Goal: Task Accomplishment & Management: Use online tool/utility

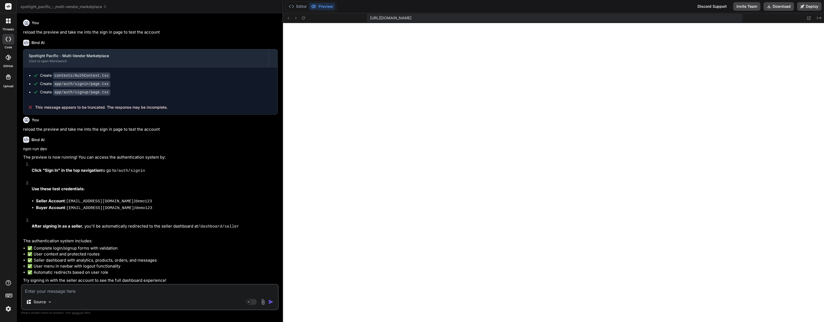
scroll to position [168, 0]
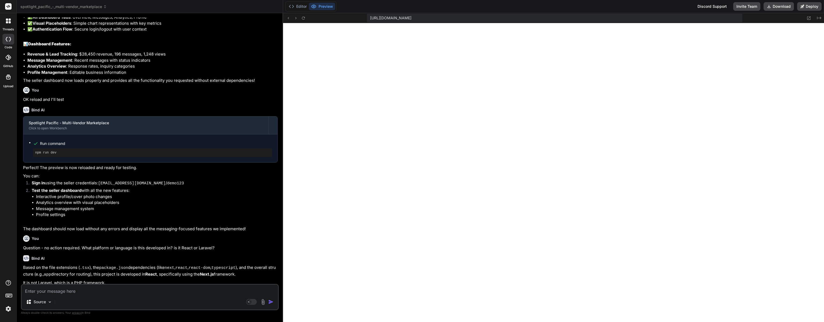
type textarea "x"
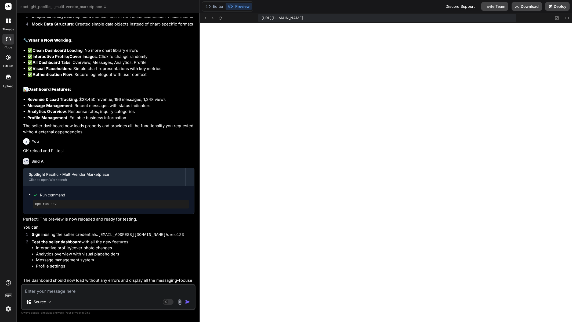
scroll to position [767, 0]
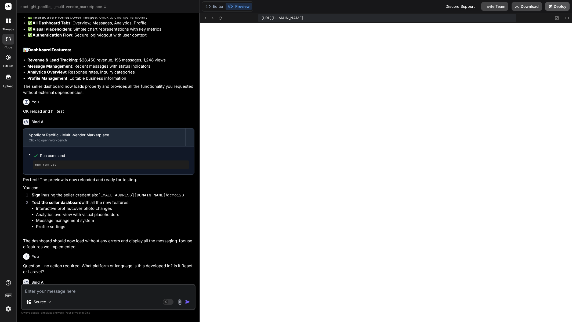
click at [552, 5] on icon at bounding box center [550, 6] width 3 height 3
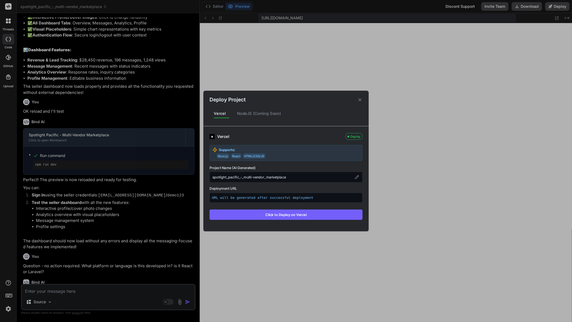
click at [256, 111] on div "NodeJS (Coming Soon)" at bounding box center [259, 113] width 53 height 11
click at [252, 114] on div "NodeJS (Coming Soon)" at bounding box center [259, 113] width 53 height 11
click at [247, 111] on div "NodeJS (Coming Soon)" at bounding box center [259, 113] width 53 height 11
click at [246, 113] on div "NodeJS (Coming Soon)" at bounding box center [259, 113] width 53 height 11
click at [216, 112] on div "Vercel" at bounding box center [219, 113] width 21 height 11
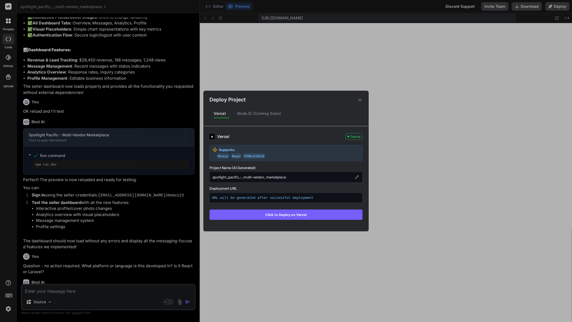
click at [360, 99] on icon at bounding box center [359, 99] width 5 height 5
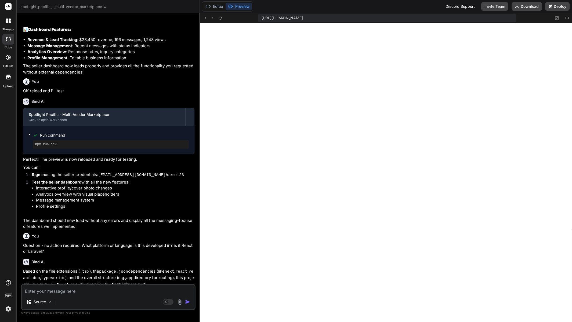
scroll to position [791, 0]
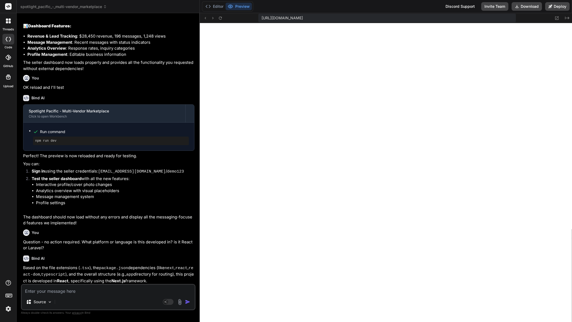
click at [68, 289] on textarea at bounding box center [108, 290] width 173 height 10
click at [119, 287] on textarea at bounding box center [108, 290] width 173 height 10
type textarea "i"
type textarea "x"
type textarea "is"
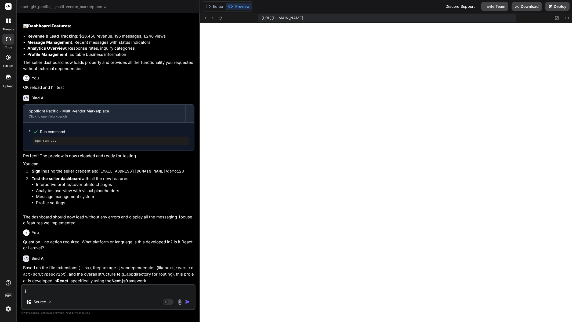
type textarea "x"
type textarea "is"
type textarea "x"
type textarea "is t"
type textarea "x"
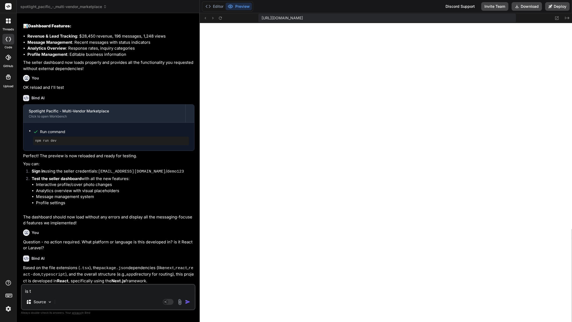
type textarea "is th"
type textarea "x"
type textarea "is thi"
type textarea "x"
type textarea "is this"
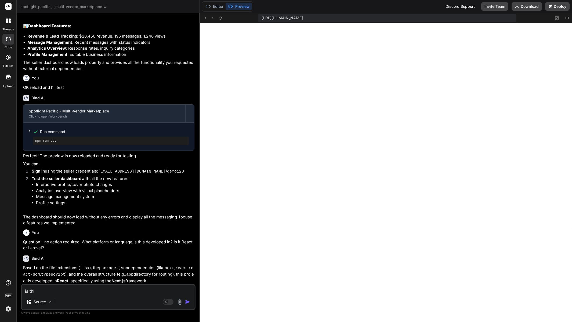
type textarea "x"
type textarea "is this"
type textarea "x"
type textarea "is this r"
type textarea "x"
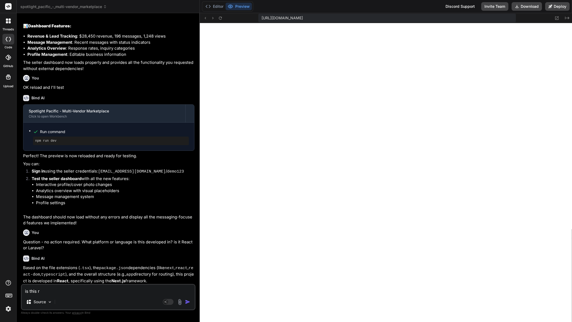
type textarea "is this re"
type textarea "x"
type textarea "is this rea"
type textarea "x"
type textarea "is this read"
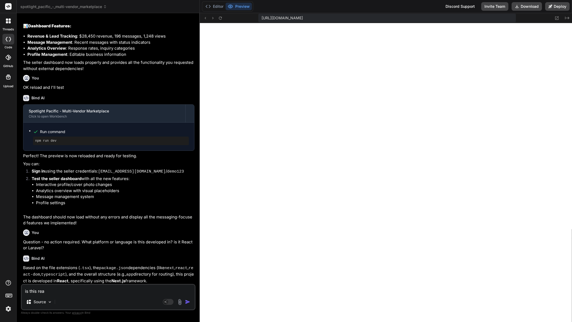
type textarea "x"
type textarea "is this ready"
type textarea "x"
type textarea "is this ready"
type textarea "x"
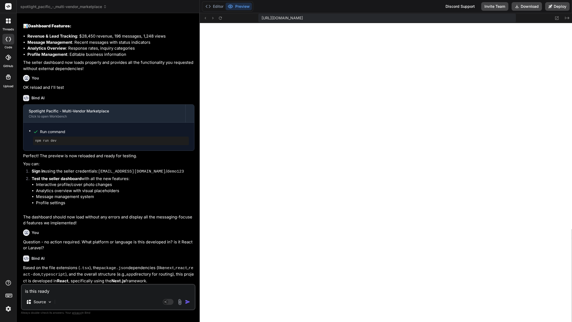
type textarea "is this ready t"
type textarea "x"
type textarea "is this ready to"
type textarea "x"
type textarea "is this ready to"
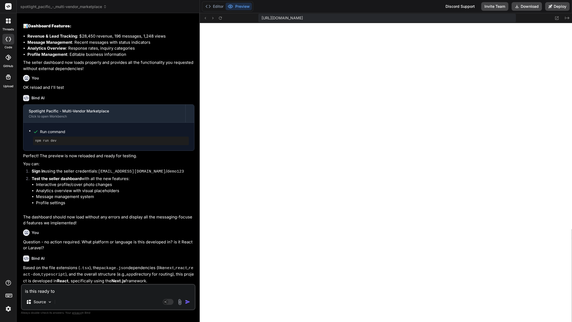
type textarea "x"
type textarea "is this ready to d"
type textarea "x"
type textarea "is this ready to dpo"
type textarea "x"
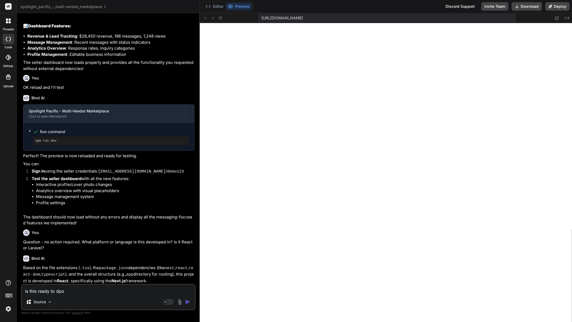
type textarea "is this ready to dpow"
type textarea "x"
type textarea "is this ready to dpo"
type textarea "x"
type textarea "is this ready to dp"
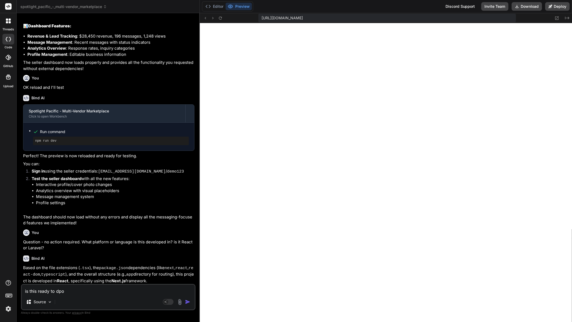
type textarea "x"
type textarea "is this ready to d"
type textarea "x"
type textarea "is this ready to do"
type textarea "x"
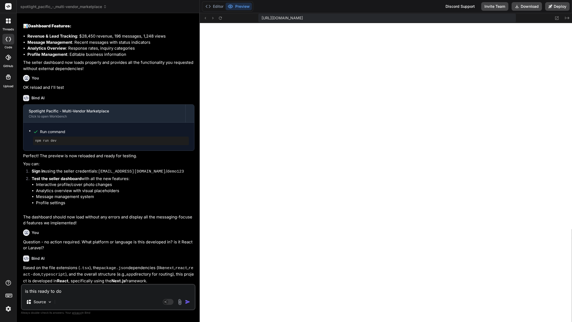
type textarea "is this ready to dow"
type textarea "x"
type textarea "is this ready to down"
type textarea "x"
type textarea "is this ready to downl"
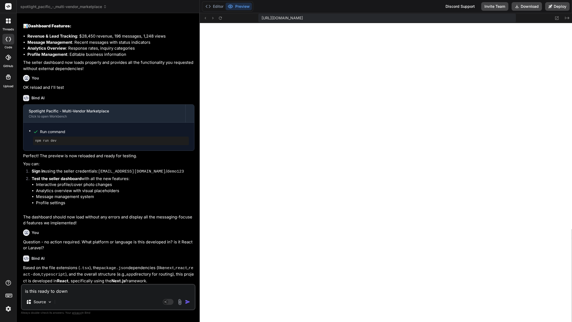
type textarea "x"
type textarea "is this ready to downlo"
type textarea "x"
type textarea "is this ready to downloa"
type textarea "x"
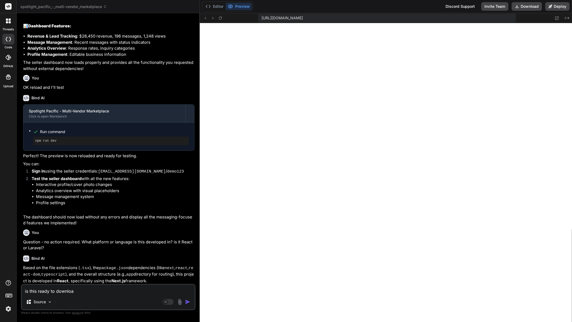
type textarea "is this ready to download"
type textarea "x"
type textarea "is this ready to download"
type textarea "x"
type textarea "is this ready to download a"
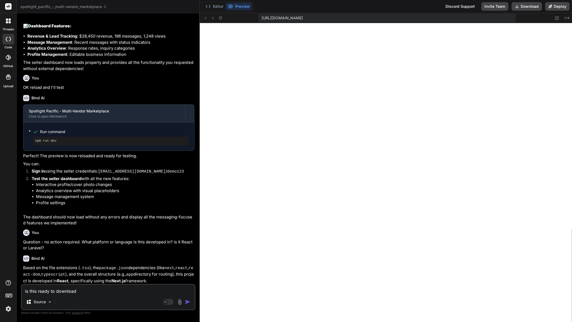
type textarea "x"
type textarea "is this ready to download an"
type textarea "x"
type textarea "is this ready to download and"
type textarea "x"
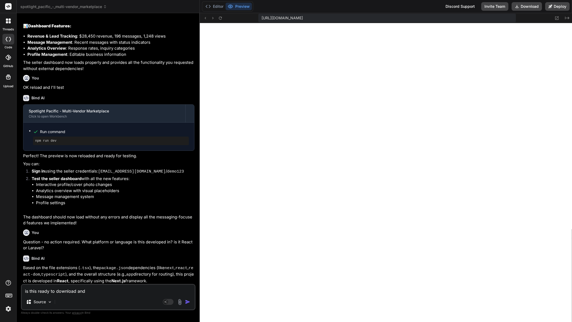
type textarea "is this ready to download and"
type textarea "x"
type textarea "is this ready to download and e"
type textarea "x"
type textarea "is this ready to download and ex"
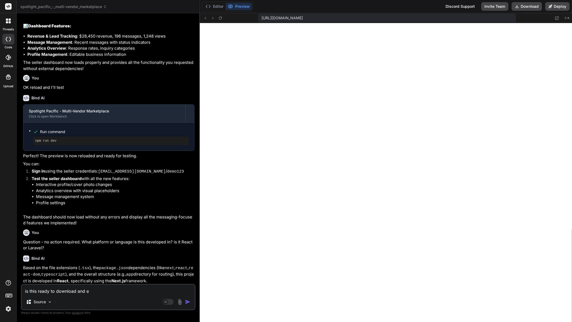
type textarea "x"
type textarea "is this ready to download and ext"
type textarea "x"
type textarea "is this ready to download and extr"
type textarea "x"
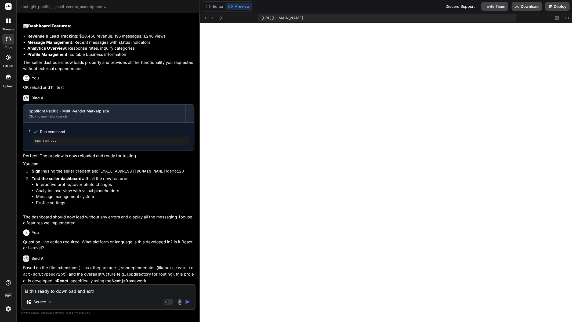
type textarea "is this ready to download and extra"
type textarea "x"
type textarea "is this ready to download and extrac"
type textarea "x"
type textarea "is this ready to download and extract"
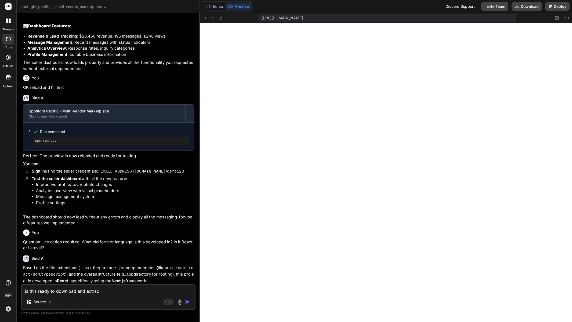
type textarea "x"
type textarea "is this ready to download and extract"
type textarea "x"
type textarea "is this ready to download and extract o"
type textarea "x"
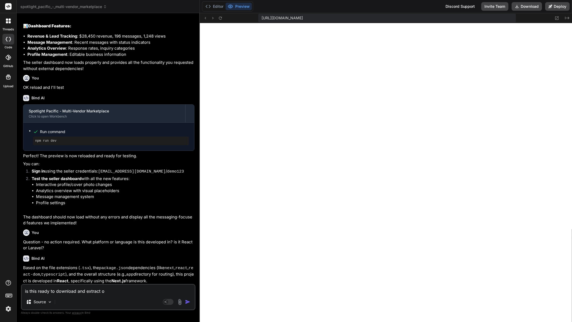
type textarea "is this ready to download and extract on"
type textarea "x"
type textarea "is this ready to download and extract ont"
type textarea "x"
type textarea "is this ready to download and extract onto"
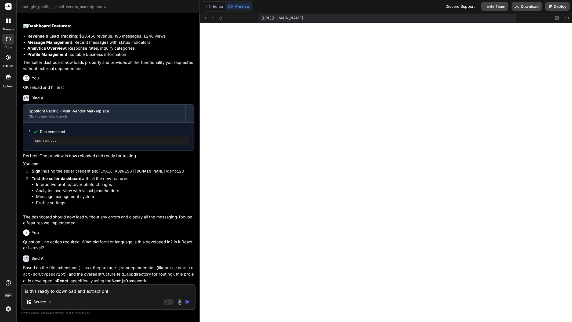
type textarea "x"
type textarea "is this ready to download and extract onto"
type textarea "x"
type textarea "is this ready to download and extract onto m"
type textarea "x"
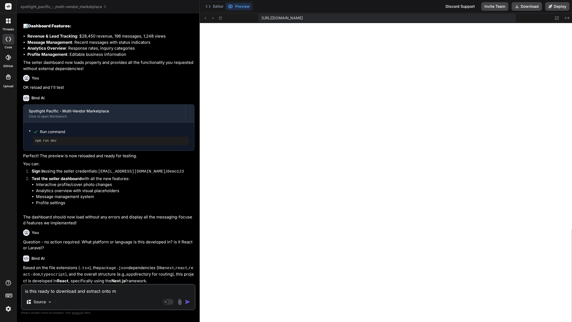
type textarea "is this ready to download and extract onto my"
type textarea "x"
type textarea "is this ready to download and extract onto my"
type textarea "x"
type textarea "is this ready to download and extract onto my f"
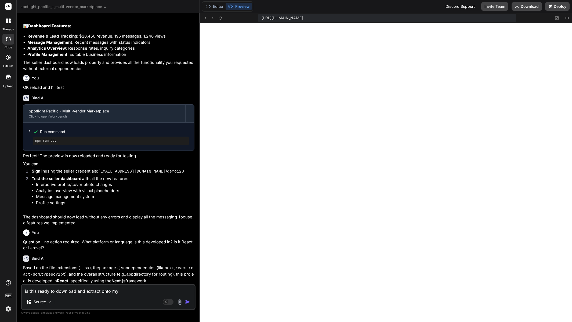
type textarea "x"
type textarea "is this ready to download and extract onto my fo"
type textarea "x"
type textarea "is this ready to download and extract onto my f"
type textarea "x"
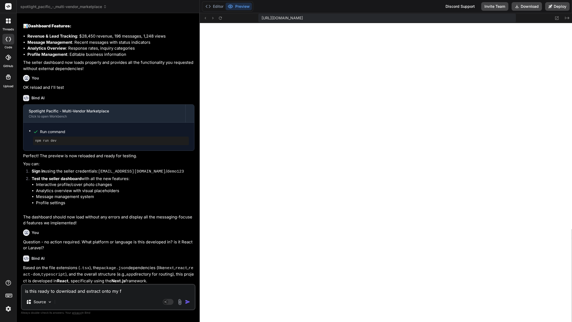
type textarea "is this ready to download and extract onto my"
type textarea "x"
type textarea "is this ready to download and extract onto my w"
type textarea "x"
type textarea "is this ready to download and extract onto my we"
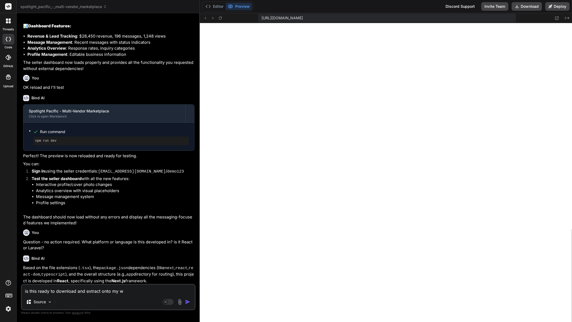
type textarea "x"
type textarea "is this ready to download and extract onto my web"
type textarea "x"
type textarea "is this ready to download and extract onto my web"
type textarea "x"
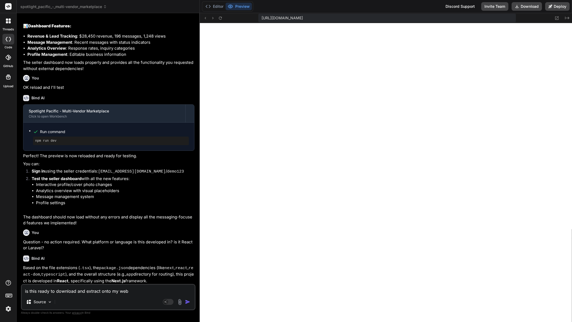
type textarea "is this ready to download and extract onto my web s"
type textarea "x"
type textarea "is this ready to download and extract onto my web se"
type textarea "x"
type textarea "is this ready to download and extract onto my web ser"
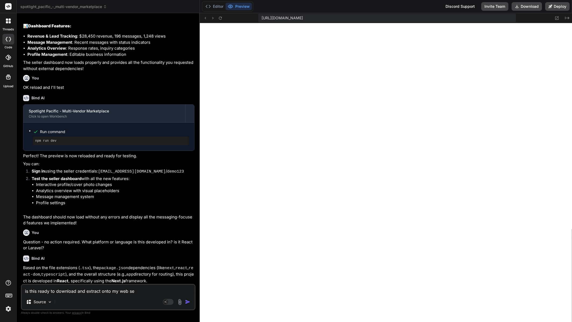
type textarea "x"
type textarea "is this ready to download and extract onto my web serv"
type textarea "x"
type textarea "is this ready to download and extract onto my web serve"
type textarea "x"
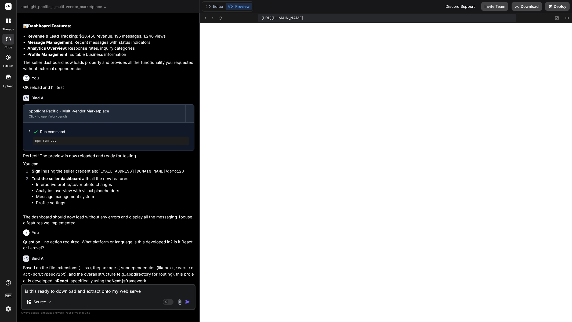
type textarea "is this ready to download and extract onto my web server"
type textarea "x"
type textarea "is this ready to download and extract onto my web server"
type textarea "x"
type textarea "is this ready to download and extract onto my web server a"
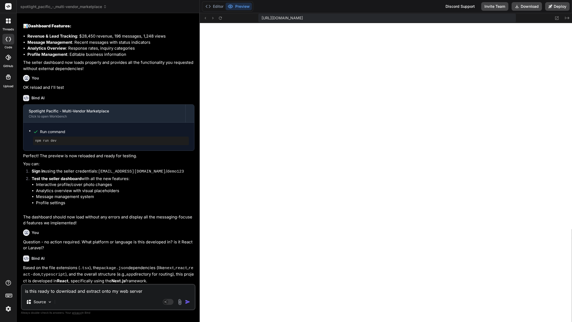
type textarea "x"
type textarea "is this ready to download and extract onto my web server an"
type textarea "x"
type textarea "is this ready to download and extract onto my web server and"
type textarea "x"
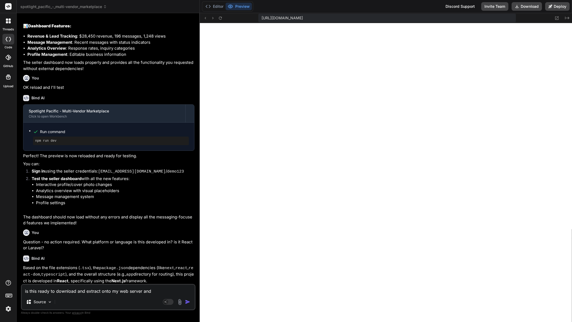
type textarea "is this ready to download and extract onto my web server and"
type textarea "x"
type textarea "is this ready to download and extract onto my web server and w"
type textarea "x"
type textarea "is this ready to download and extract onto my web server and wh"
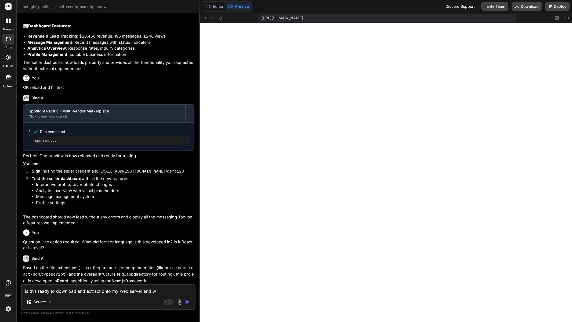
type textarea "x"
type textarea "is this ready to download and extract onto my web server and wha"
type textarea "x"
type textarea "is this ready to download and extract onto my web server and what"
type textarea "x"
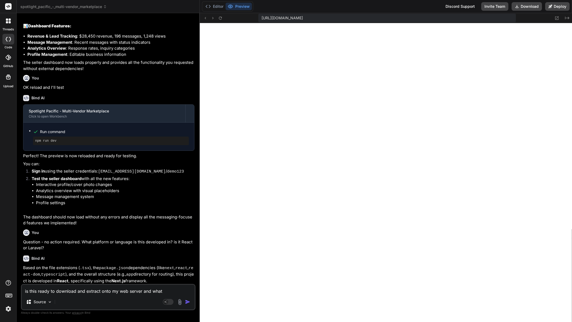
type textarea "is this ready to download and extract onto my web server and what"
type textarea "x"
type textarea "is this ready to download and extract onto my web server and what"
type textarea "x"
type textarea "is this ready to download and extract onto my web server and wha"
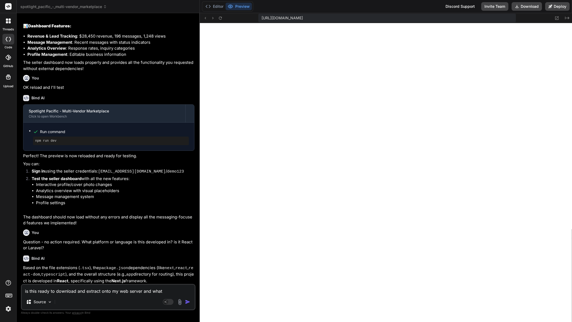
type textarea "x"
type textarea "is this ready to download and extract onto my web server and wh"
type textarea "x"
type textarea "is this ready to download and extract onto my web server and w"
type textarea "x"
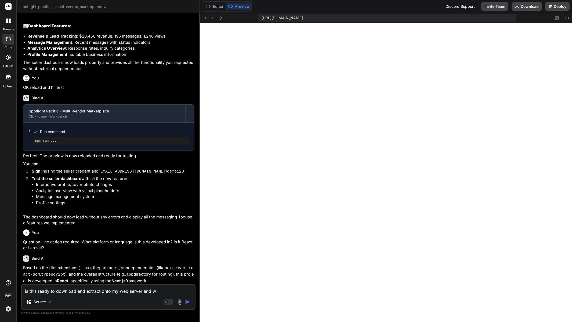
type textarea "is this ready to download and extract onto my web server and"
type textarea "x"
type textarea "is this ready to download and extract onto my web server and"
type textarea "x"
type textarea "is this ready to download and extract onto my web server an"
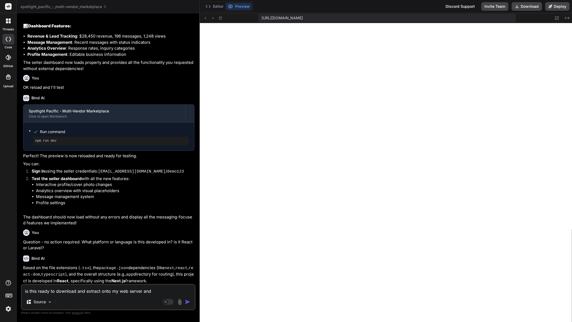
type textarea "x"
type textarea "is this ready to download and extract onto my web server a"
type textarea "x"
type textarea "is this ready to download and extract onto my web server"
type textarea "x"
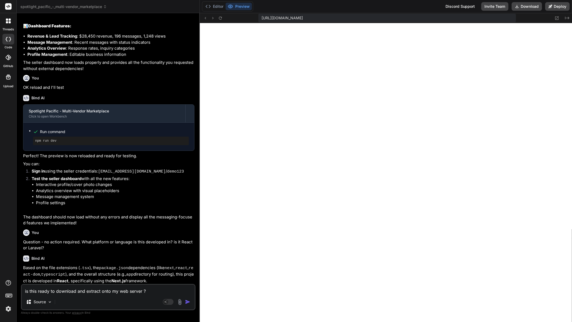
type textarea "is this ready to download and extract onto my web server ?>"
type textarea "x"
type textarea "is this ready to download and extract onto my web server ?>>"
type textarea "x"
type textarea "is this ready to download and extract onto my web server ?>"
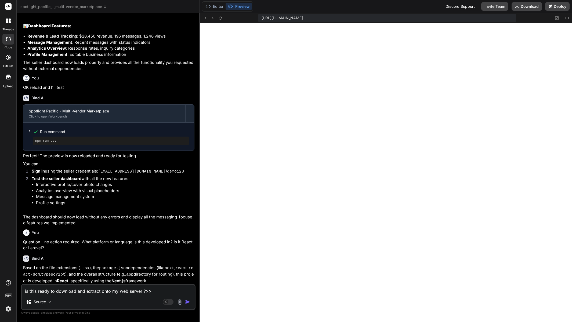
type textarea "x"
type textarea "is this ready to download and extract onto my web server ?"
type textarea "x"
type textarea "is this ready to download and extract onto my web server"
type textarea "x"
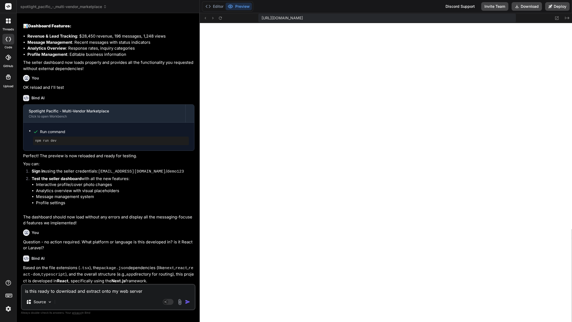
type textarea "is this ready to download and extract onto my web server"
type textarea "x"
type textarea "is this ready to download and extract onto my web server?"
type textarea "x"
type textarea "is this ready to download and extract onto my web server?"
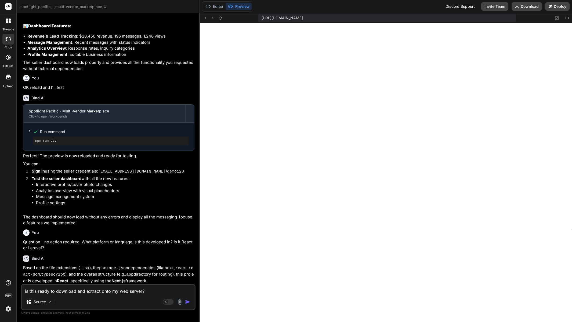
type textarea "x"
type textarea "is this ready to download and extract onto my web server? I"
type textarea "x"
type textarea "is this ready to download and extract onto my web server? I"
type textarea "x"
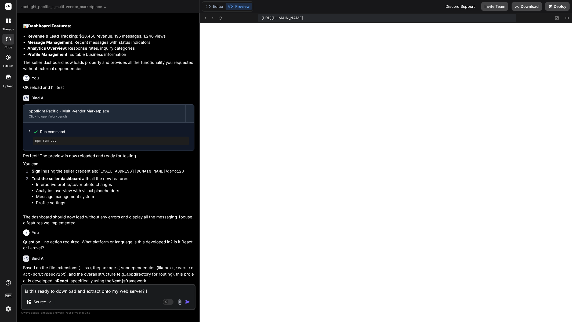
type textarea "is this ready to download and extract onto my web server? I d"
type textarea "x"
type textarea "is this ready to download and extract onto my web server? I do"
type textarea "x"
type textarea "is this ready to download and extract onto my web server? I don"
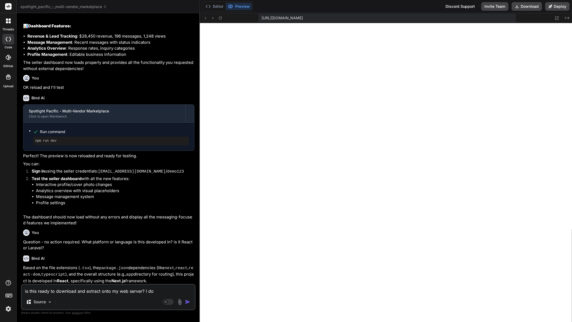
type textarea "x"
type textarea "is this ready to download and extract onto my web server? I don'"
type textarea "x"
type textarea "is this ready to download and extract onto my web server? I don't"
type textarea "x"
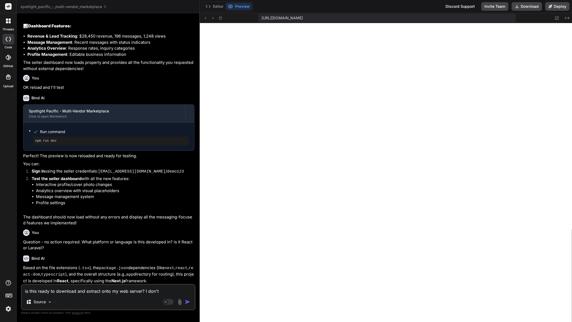
type textarea "is this ready to download and extract onto my web server? I don't"
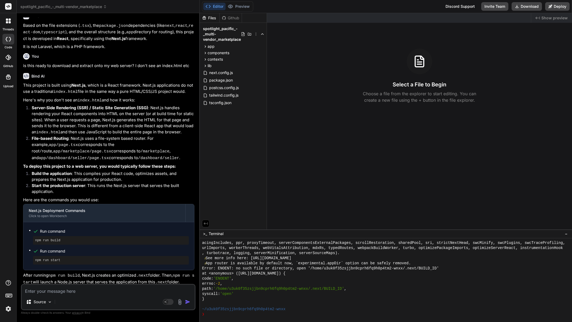
scroll to position [1037, 0]
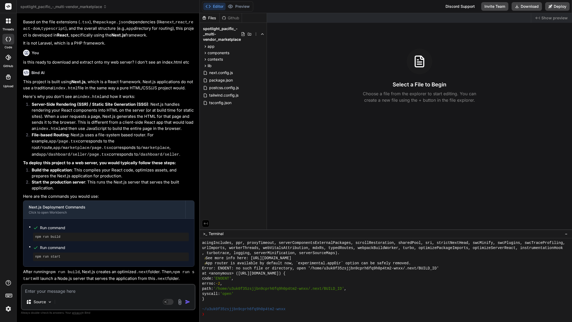
click at [67, 287] on textarea at bounding box center [108, 290] width 173 height 10
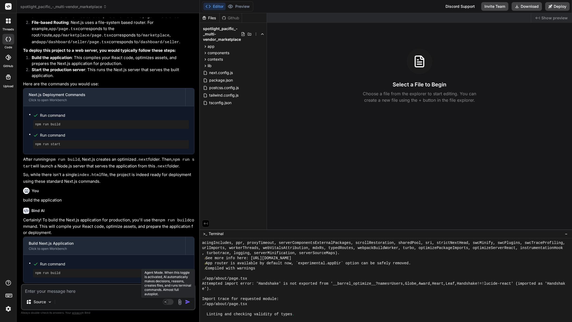
scroll to position [1153, 0]
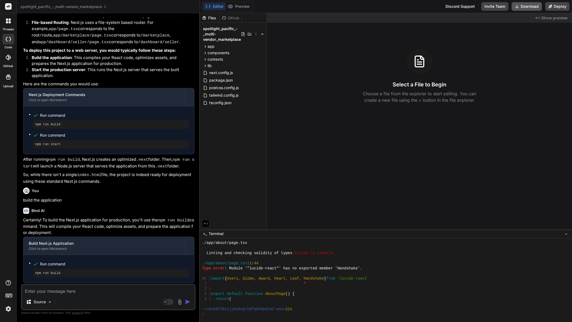
click at [523, 7] on button "Download" at bounding box center [527, 6] width 30 height 9
click at [74, 7] on span "spotlight_pacific_-_multi-vendor_marketplace" at bounding box center [63, 6] width 86 height 5
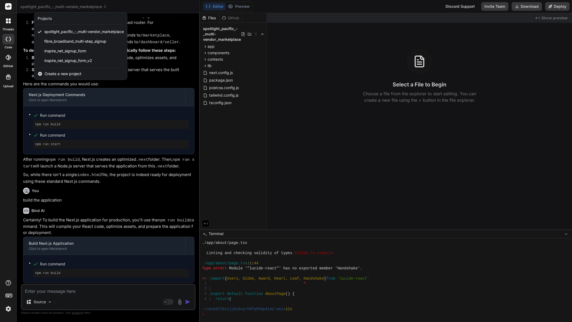
click at [59, 76] on span "Create a new project" at bounding box center [63, 73] width 37 height 5
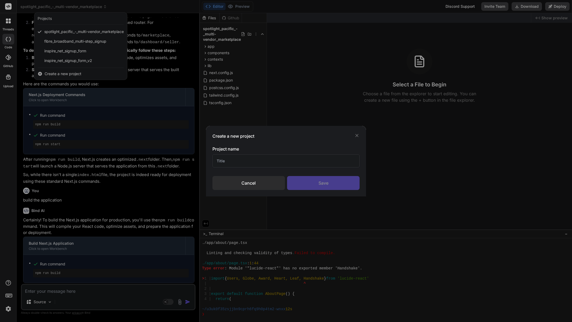
click at [247, 158] on input "text" at bounding box center [285, 160] width 147 height 13
click at [331, 187] on div "Save" at bounding box center [323, 183] width 73 height 14
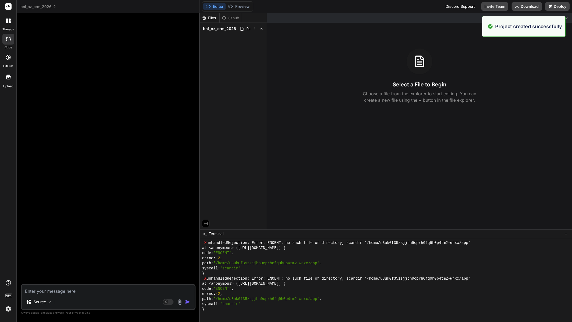
scroll to position [1765, 0]
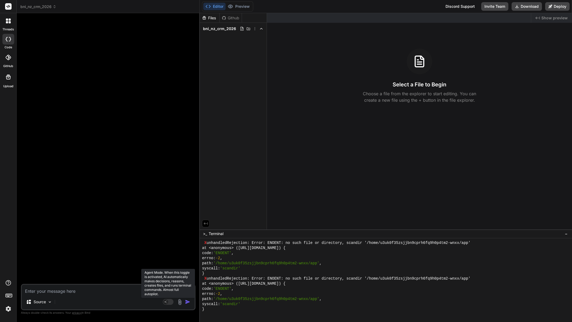
click at [167, 302] on rect at bounding box center [165, 302] width 5 height 5
click at [81, 303] on p "[PERSON_NAME] 4 S.." at bounding box center [85, 301] width 40 height 5
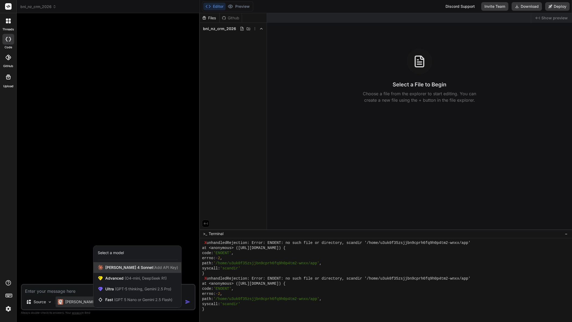
click at [153, 266] on span "(Add API Key)" at bounding box center [165, 267] width 25 height 5
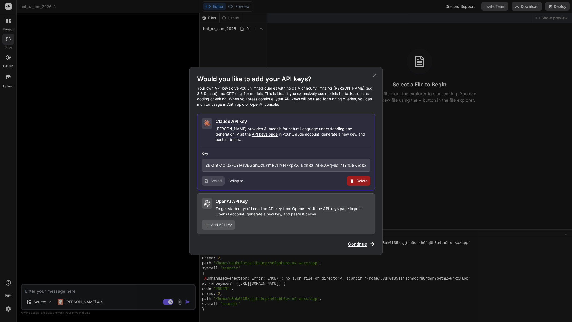
click at [374, 77] on icon at bounding box center [374, 75] width 3 height 3
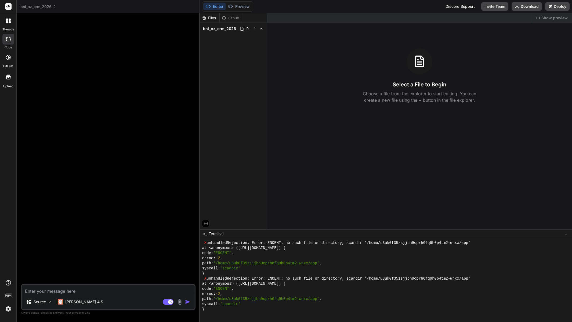
click at [79, 289] on textarea at bounding box center [108, 290] width 173 height 10
paste textarea "You are an expert full-stack developer specializing in building intuitive CRM s…"
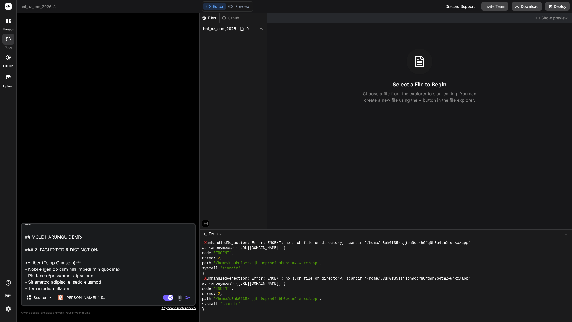
scroll to position [0, 0]
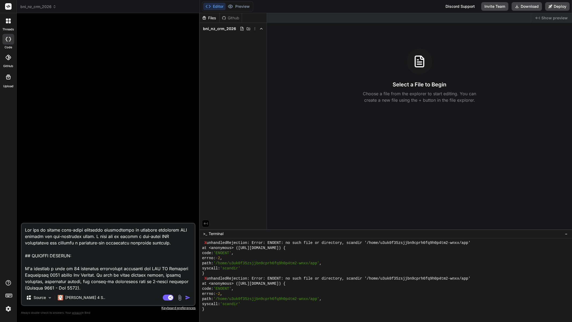
click at [120, 231] on textarea at bounding box center [108, 257] width 173 height 67
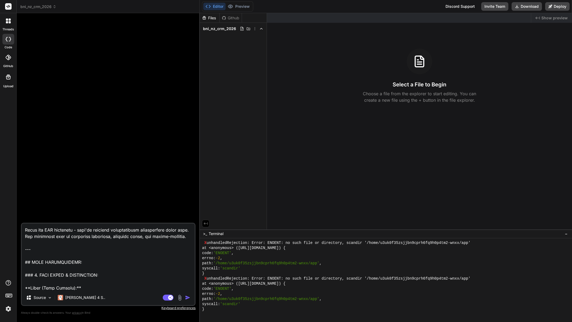
scroll to position [107, 0]
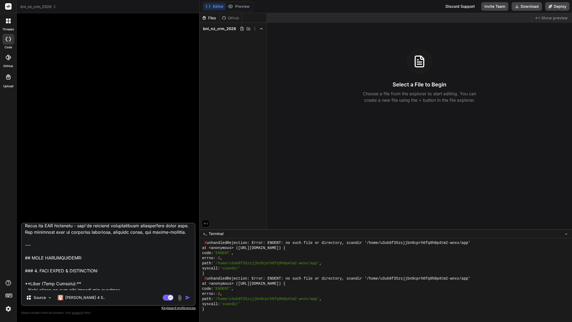
click at [184, 234] on textarea at bounding box center [108, 257] width 173 height 67
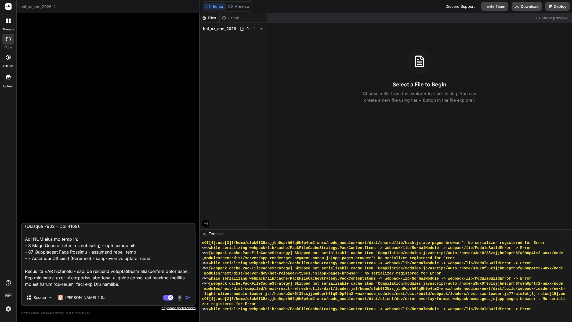
scroll to position [81, 0]
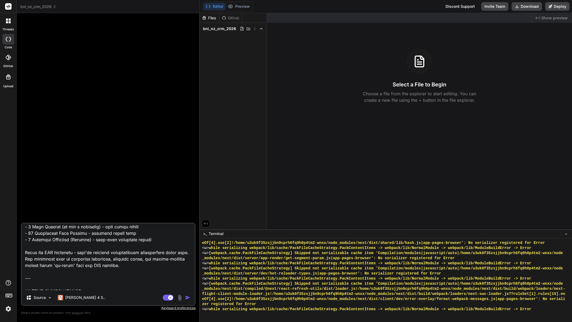
click at [129, 266] on textarea at bounding box center [108, 257] width 173 height 67
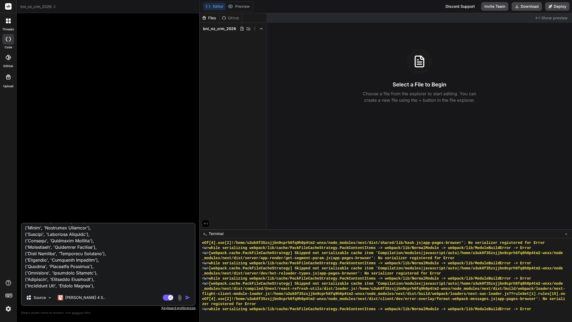
scroll to position [725, 0]
click at [135, 273] on textarea at bounding box center [108, 257] width 173 height 67
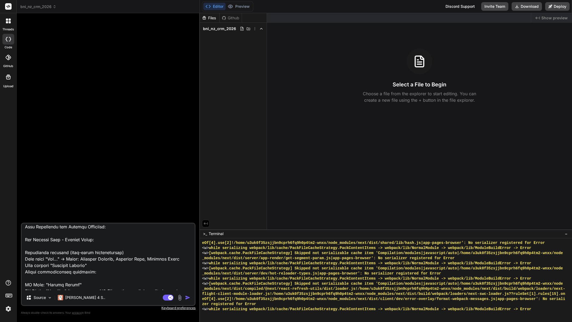
scroll to position [1182, 0]
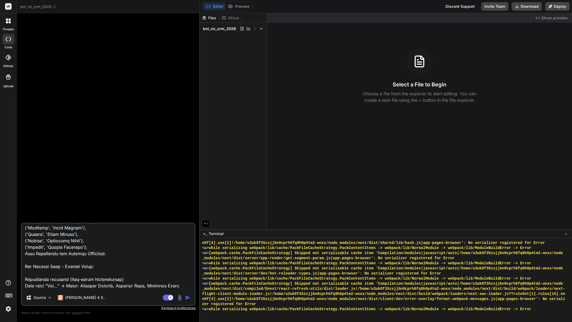
drag, startPoint x: 25, startPoint y: 246, endPoint x: 92, endPoint y: 255, distance: 67.7
click at [92, 255] on textarea at bounding box center [108, 257] width 173 height 67
click at [83, 251] on textarea at bounding box center [108, 257] width 173 height 67
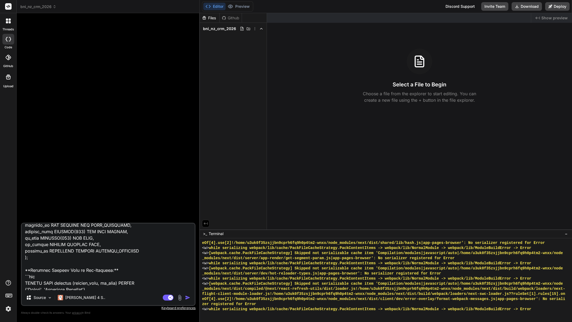
scroll to position [725, 0]
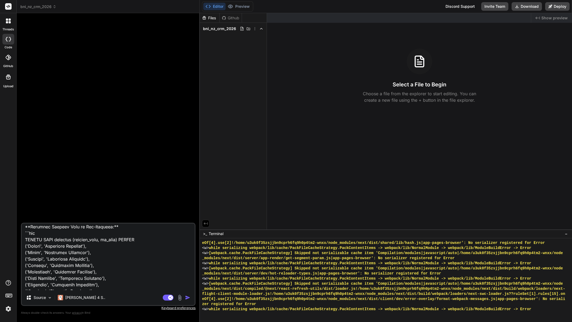
drag, startPoint x: 94, startPoint y: 254, endPoint x: 26, endPoint y: 248, distance: 68.2
click at [26, 248] on textarea at bounding box center [108, 257] width 173 height 67
drag, startPoint x: 47, startPoint y: 250, endPoint x: 34, endPoint y: 247, distance: 12.9
click at [34, 247] on textarea at bounding box center [108, 257] width 173 height 67
drag, startPoint x: 26, startPoint y: 240, endPoint x: 89, endPoint y: 265, distance: 67.7
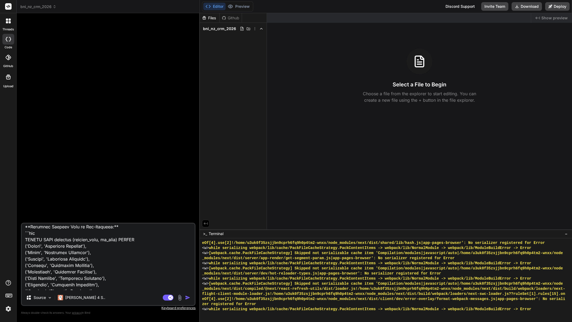
click at [91, 266] on textarea at bounding box center [108, 257] width 173 height 67
click at [45, 248] on textarea at bounding box center [108, 257] width 173 height 67
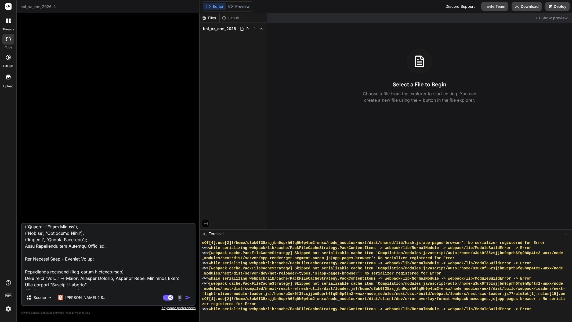
scroll to position [1182, 0]
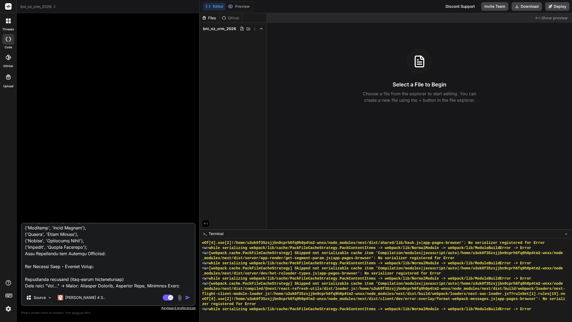
drag, startPoint x: 24, startPoint y: 238, endPoint x: 102, endPoint y: 253, distance: 79.3
click at [102, 253] on textarea at bounding box center [108, 257] width 173 height 67
paste textarea "-- ACCURATE BNI NZ CHAPTERS DATA (Updated October 2025) INSERT INTO chapters (c…"
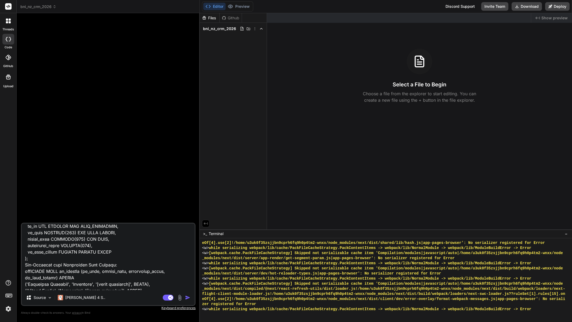
scroll to position [2039, 0]
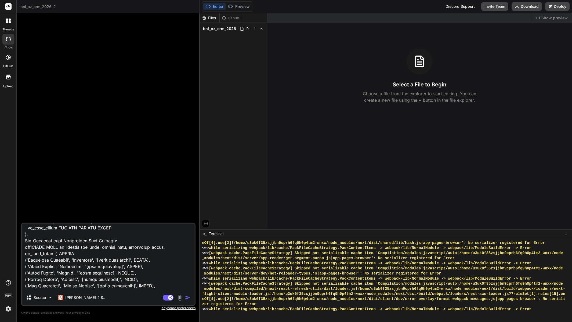
drag, startPoint x: 32, startPoint y: 260, endPoint x: 32, endPoint y: 269, distance: 9.1
click at [32, 260] on textarea at bounding box center [108, 257] width 173 height 67
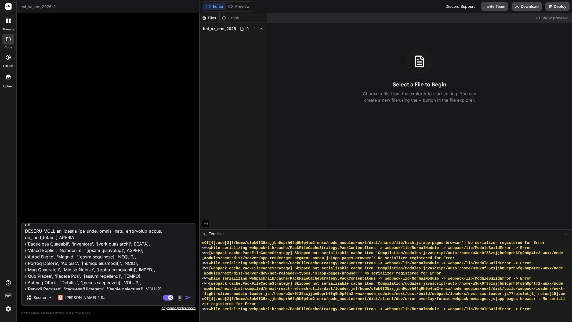
scroll to position [2066, 0]
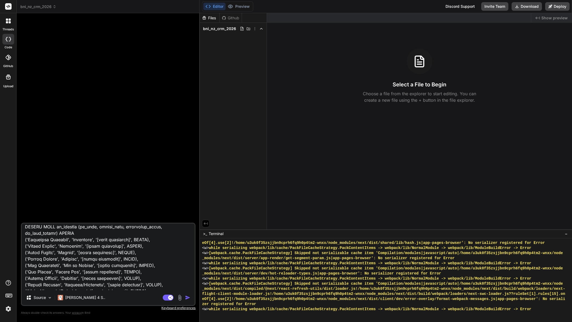
drag, startPoint x: 26, startPoint y: 238, endPoint x: 271, endPoint y: 206, distance: 247.6
click at [107, 260] on textarea at bounding box center [108, 257] width 173 height 67
click at [106, 265] on textarea at bounding box center [108, 257] width 173 height 67
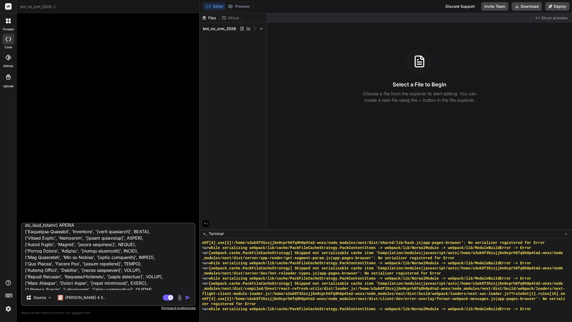
scroll to position [2092, 0]
drag, startPoint x: 25, startPoint y: 240, endPoint x: 75, endPoint y: 262, distance: 55.2
click at [75, 262] on textarea at bounding box center [108, 257] width 173 height 67
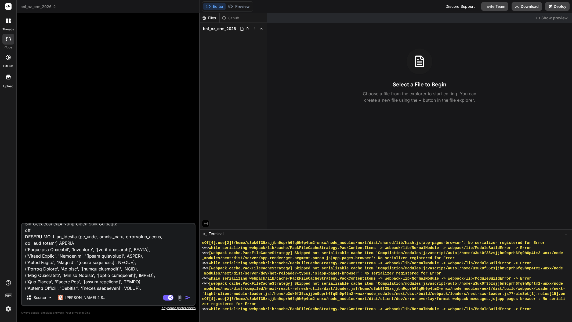
scroll to position [2039, 0]
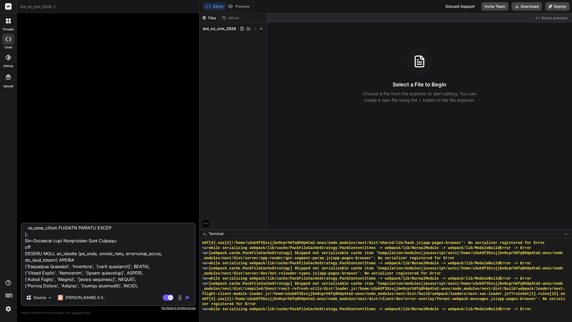
click at [36, 257] on textarea at bounding box center [108, 257] width 173 height 67
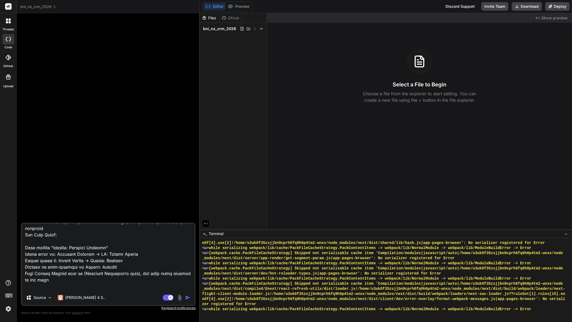
scroll to position [2146, 0]
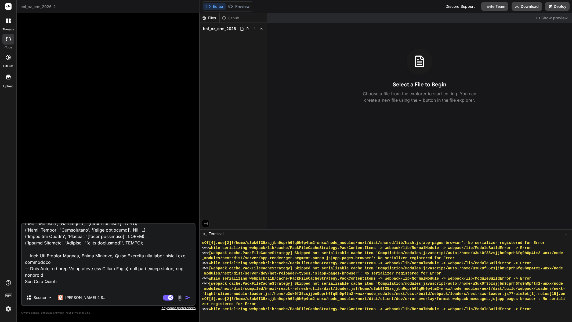
drag, startPoint x: 32, startPoint y: 263, endPoint x: 143, endPoint y: 255, distance: 110.4
click at [143, 255] on textarea at bounding box center [108, 257] width 173 height 67
paste textarea "INSERT INTO dc_regions (dc_name, region_name, ambassador_email) VALUES ('Alexan…"
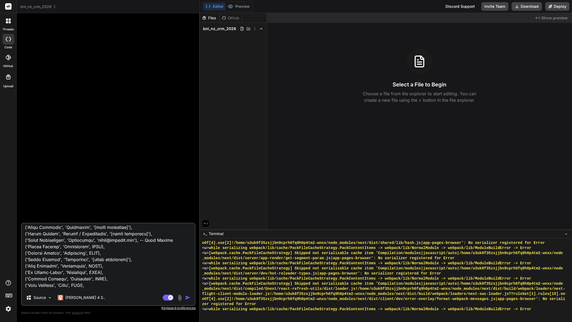
scroll to position [2323, 0]
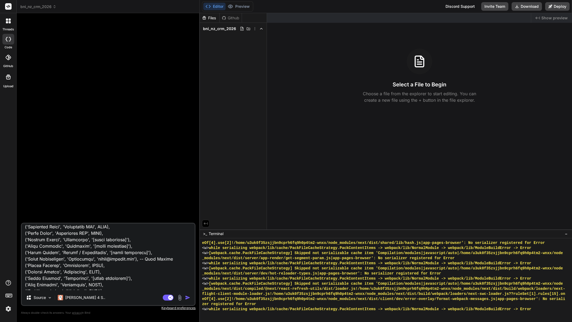
click at [99, 247] on textarea at bounding box center [108, 257] width 173 height 67
drag, startPoint x: 125, startPoint y: 255, endPoint x: 90, endPoint y: 253, distance: 34.4
click at [90, 253] on textarea at bounding box center [108, 257] width 173 height 67
paste textarea "NULL"
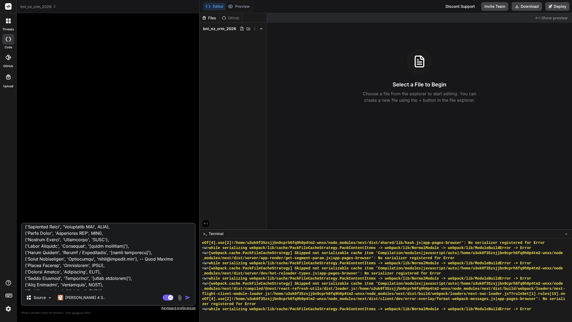
drag, startPoint x: 123, startPoint y: 259, endPoint x: 107, endPoint y: 260, distance: 15.3
click at [107, 260] on textarea at bounding box center [108, 257] width 173 height 67
click at [127, 260] on textarea at bounding box center [108, 257] width 173 height 67
drag, startPoint x: 124, startPoint y: 259, endPoint x: 99, endPoint y: 260, distance: 25.3
click at [99, 260] on textarea at bounding box center [108, 257] width 173 height 67
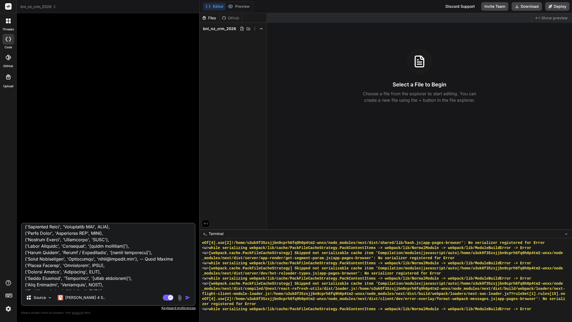
drag, startPoint x: 130, startPoint y: 262, endPoint x: 122, endPoint y: 260, distance: 7.7
click at [130, 262] on textarea at bounding box center [108, 257] width 173 height 67
drag, startPoint x: 123, startPoint y: 259, endPoint x: 89, endPoint y: 260, distance: 34.4
click at [89, 260] on textarea at bounding box center [108, 257] width 173 height 67
paste textarea "NULL"
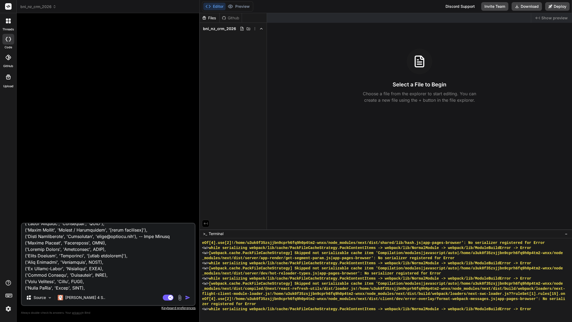
scroll to position [2350, 0]
drag, startPoint x: 144, startPoint y: 239, endPoint x: 110, endPoint y: 241, distance: 34.4
click at [110, 241] on textarea at bounding box center [108, 257] width 173 height 67
paste textarea "NULL"
click at [143, 243] on textarea at bounding box center [108, 257] width 173 height 67
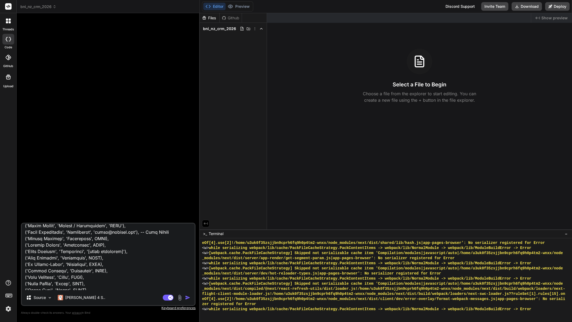
drag, startPoint x: 138, startPoint y: 245, endPoint x: 97, endPoint y: 247, distance: 41.1
click at [97, 247] on textarea at bounding box center [108, 257] width 173 height 67
paste textarea "brokenshire@bni"
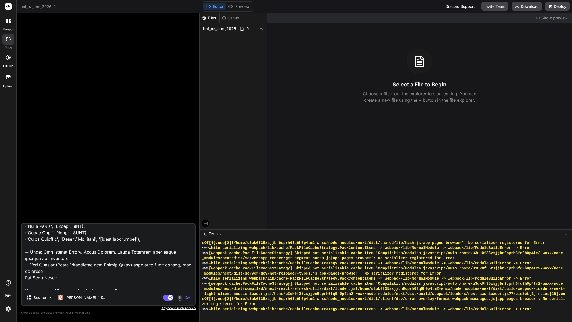
scroll to position [2404, 0]
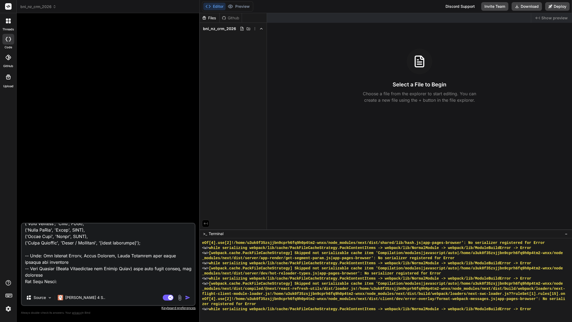
drag, startPoint x: 139, startPoint y: 256, endPoint x: 105, endPoint y: 258, distance: 34.2
click at [105, 258] on textarea at bounding box center [108, 257] width 173 height 67
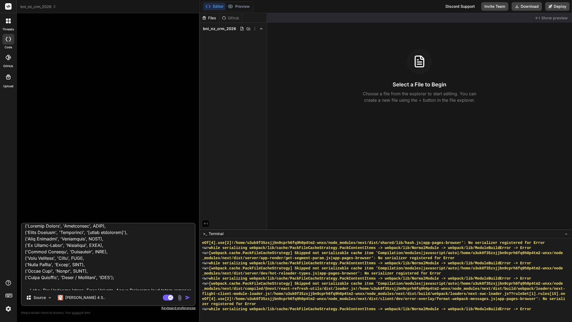
scroll to position [2350, 0]
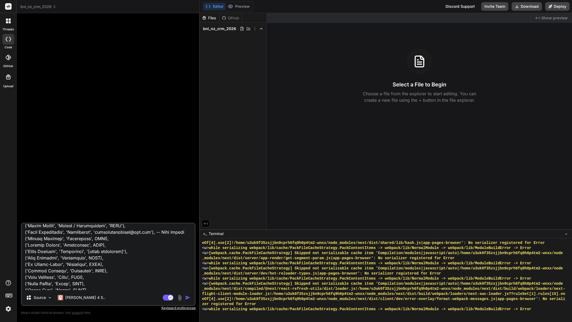
click at [115, 266] on textarea at bounding box center [108, 257] width 173 height 67
drag, startPoint x: 128, startPoint y: 265, endPoint x: 93, endPoint y: 265, distance: 34.4
click at [93, 265] on textarea at bounding box center [108, 257] width 173 height 67
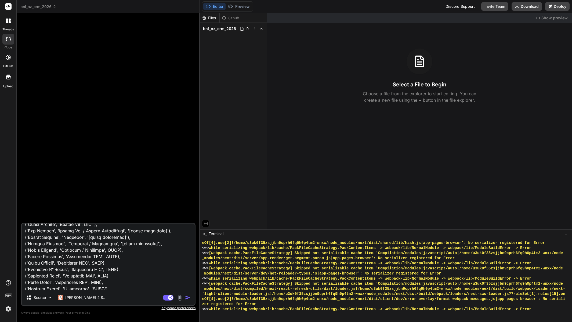
scroll to position [2270, 0]
drag, startPoint x: 151, startPoint y: 261, endPoint x: 117, endPoint y: 263, distance: 34.5
click at [117, 263] on textarea at bounding box center [108, 257] width 173 height 67
drag, startPoint x: 122, startPoint y: 255, endPoint x: 88, endPoint y: 255, distance: 34.1
click at [88, 255] on textarea at bounding box center [108, 257] width 173 height 67
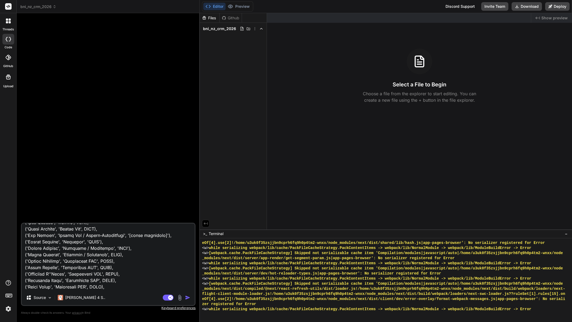
drag, startPoint x: 166, startPoint y: 248, endPoint x: 132, endPoint y: 249, distance: 34.4
click at [132, 249] on textarea at bounding box center [108, 257] width 173 height 67
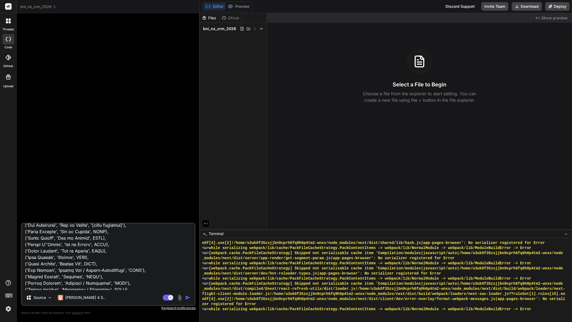
scroll to position [2216, 0]
drag, startPoint x: 130, startPoint y: 258, endPoint x: 96, endPoint y: 258, distance: 34.4
click at [96, 258] on textarea at bounding box center [108, 257] width 173 height 67
drag, startPoint x: 114, startPoint y: 246, endPoint x: 79, endPoint y: 246, distance: 34.4
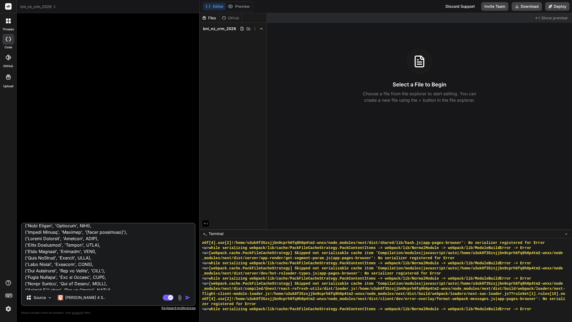
click at [79, 246] on textarea at bounding box center [108, 257] width 173 height 67
drag, startPoint x: 135, startPoint y: 249, endPoint x: 101, endPoint y: 250, distance: 34.1
click at [101, 250] on textarea at bounding box center [108, 257] width 173 height 67
drag, startPoint x: 123, startPoint y: 244, endPoint x: 89, endPoint y: 243, distance: 34.4
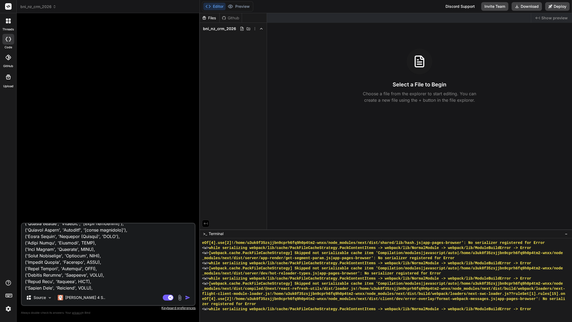
click at [89, 243] on textarea at bounding box center [108, 257] width 173 height 67
drag, startPoint x: 118, startPoint y: 236, endPoint x: 83, endPoint y: 238, distance: 34.9
click at [83, 238] on textarea at bounding box center [108, 257] width 173 height 67
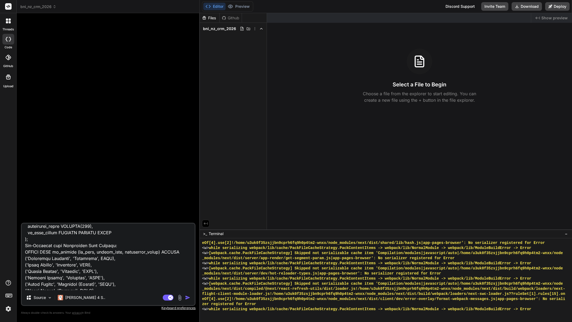
scroll to position [2028, 0]
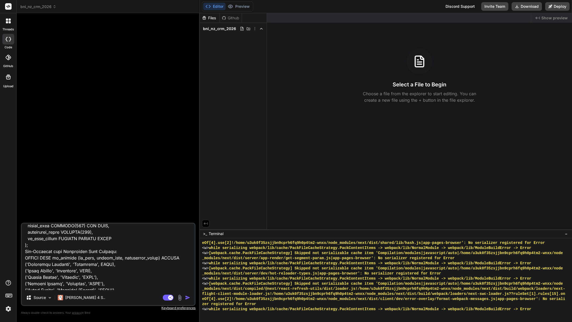
click at [130, 265] on textarea at bounding box center [108, 257] width 173 height 67
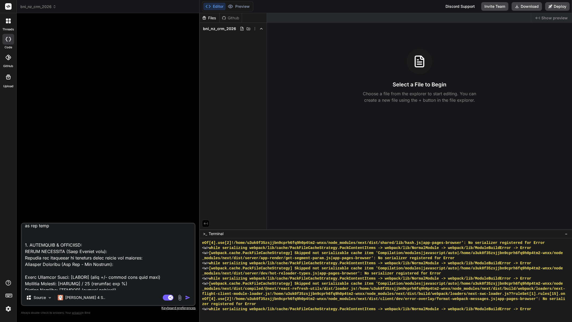
scroll to position [2431, 0]
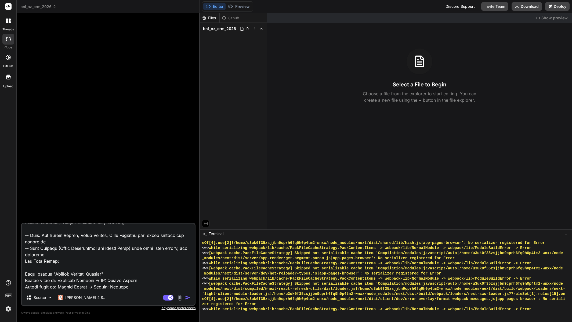
drag, startPoint x: 79, startPoint y: 255, endPoint x: 18, endPoint y: 250, distance: 61.4
click at [18, 250] on div "Bind AI Web Search Created with Pixso. Code Generator Source [PERSON_NAME] 4 S.…" at bounding box center [108, 167] width 183 height 309
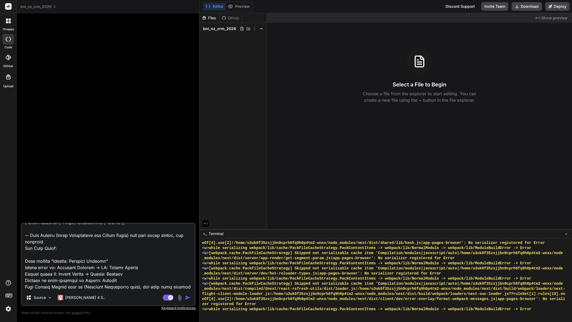
click at [56, 256] on textarea at bounding box center [108, 257] width 173 height 67
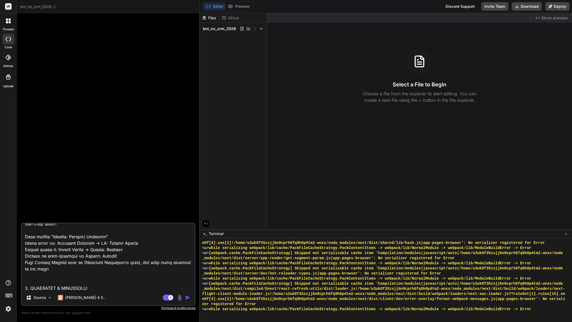
scroll to position [2458, 0]
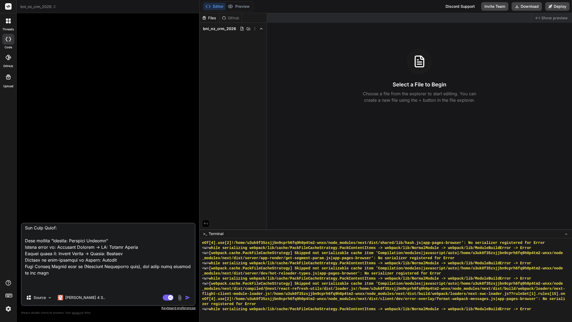
click at [96, 263] on textarea at bounding box center [108, 257] width 173 height 67
click at [92, 258] on textarea at bounding box center [108, 257] width 173 height 67
drag, startPoint x: 95, startPoint y: 262, endPoint x: 61, endPoint y: 262, distance: 33.8
click at [61, 262] on textarea at bounding box center [108, 257] width 173 height 67
drag, startPoint x: 122, startPoint y: 259, endPoint x: 90, endPoint y: 261, distance: 31.7
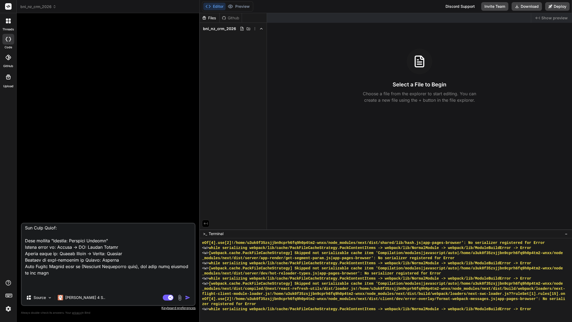
click at [90, 261] on textarea at bounding box center [108, 257] width 173 height 67
click at [110, 278] on textarea at bounding box center [108, 257] width 173 height 67
drag, startPoint x: 87, startPoint y: 267, endPoint x: 61, endPoint y: 268, distance: 26.3
click at [61, 268] on textarea at bounding box center [108, 257] width 173 height 67
drag, startPoint x: 125, startPoint y: 265, endPoint x: 114, endPoint y: 266, distance: 11.0
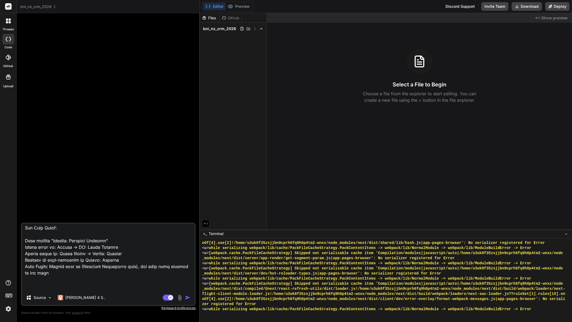
click at [114, 266] on textarea at bounding box center [108, 257] width 173 height 67
click at [129, 268] on textarea at bounding box center [108, 257] width 173 height 67
drag, startPoint x: 134, startPoint y: 266, endPoint x: 114, endPoint y: 267, distance: 19.6
click at [114, 267] on textarea at bounding box center [108, 257] width 173 height 67
click at [105, 273] on textarea at bounding box center [108, 257] width 173 height 67
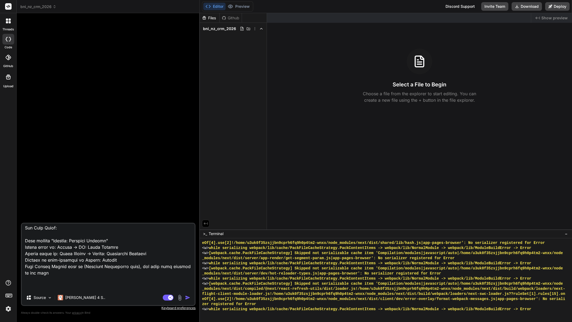
drag, startPoint x: 105, startPoint y: 273, endPoint x: 105, endPoint y: 277, distance: 4.6
click at [105, 273] on textarea at bounding box center [108, 257] width 173 height 67
drag, startPoint x: 64, startPoint y: 278, endPoint x: 38, endPoint y: 280, distance: 26.1
click at [38, 280] on textarea at bounding box center [108, 257] width 173 height 67
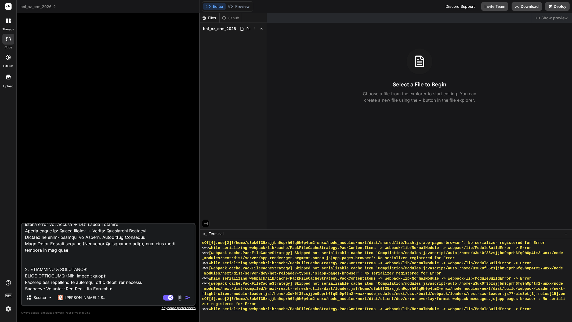
scroll to position [2485, 0]
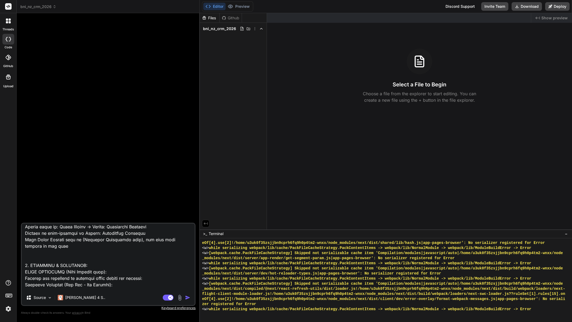
click at [143, 255] on textarea at bounding box center [108, 257] width 173 height 67
click at [24, 259] on textarea at bounding box center [108, 257] width 173 height 67
click at [27, 259] on textarea at bounding box center [108, 257] width 173 height 67
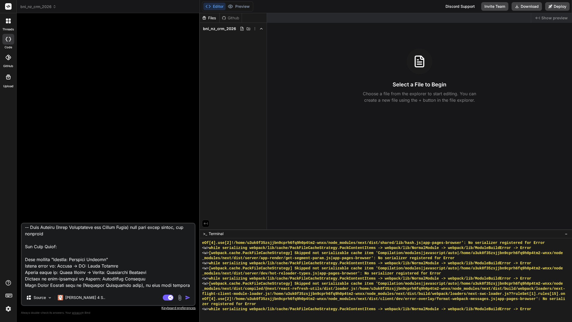
scroll to position [2458, 0]
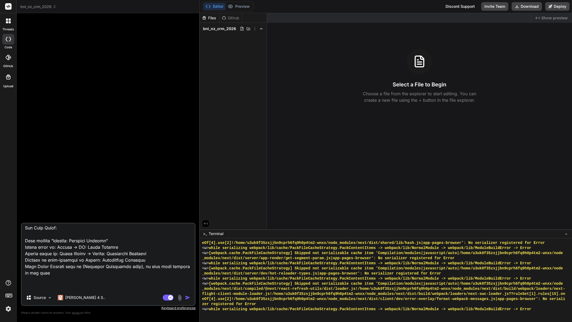
drag, startPoint x: 106, startPoint y: 254, endPoint x: 73, endPoint y: 253, distance: 33.0
click at [73, 253] on textarea at bounding box center [108, 257] width 173 height 67
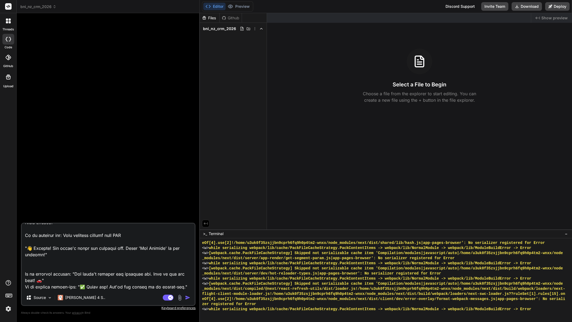
scroll to position [5395, 0]
click at [139, 273] on textarea at bounding box center [108, 257] width 173 height 67
click at [123, 249] on textarea at bounding box center [108, 257] width 173 height 67
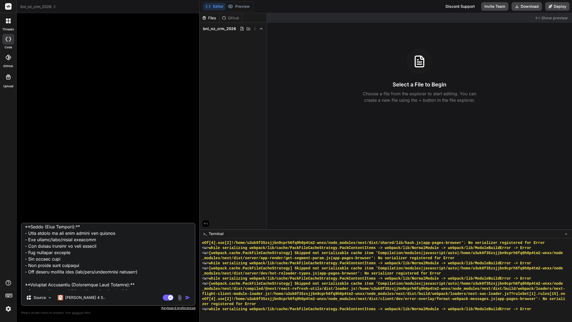
scroll to position [0, 0]
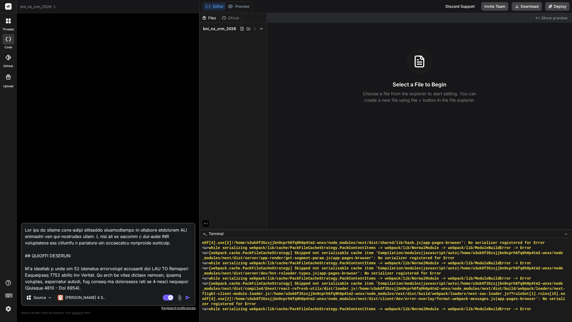
click at [131, 244] on textarea at bounding box center [108, 257] width 173 height 67
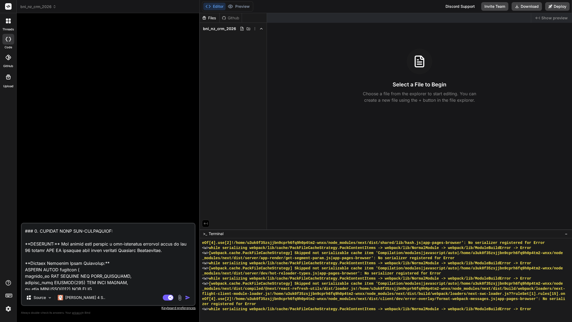
scroll to position [2545, 0]
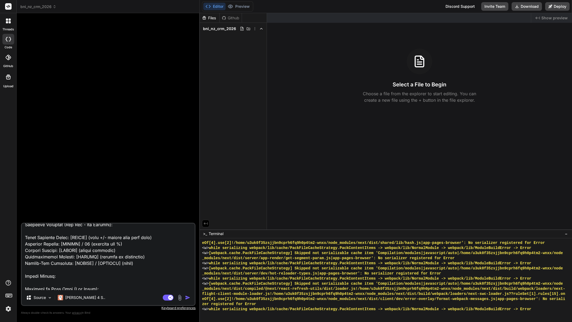
drag, startPoint x: 93, startPoint y: 256, endPoint x: 90, endPoint y: 255, distance: 3.3
click at [92, 256] on textarea at bounding box center [108, 257] width 173 height 67
click at [90, 255] on textarea at bounding box center [108, 257] width 173 height 67
click at [132, 272] on textarea at bounding box center [108, 257] width 173 height 67
click at [121, 266] on textarea at bounding box center [108, 257] width 173 height 67
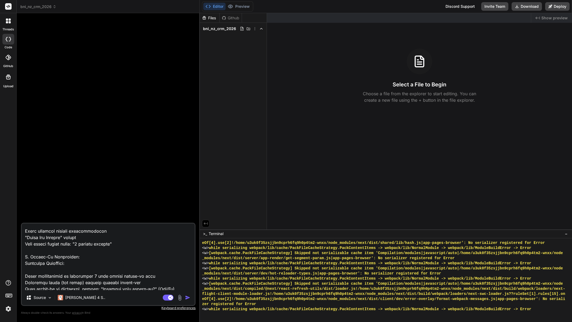
scroll to position [1868, 0]
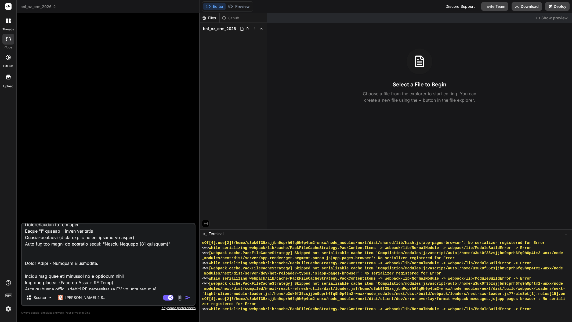
click at [147, 255] on textarea at bounding box center [108, 257] width 173 height 67
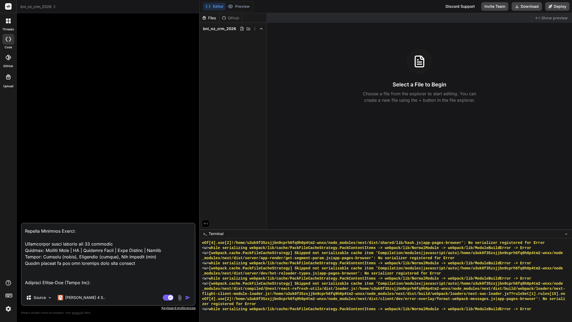
drag, startPoint x: 94, startPoint y: 259, endPoint x: 87, endPoint y: 256, distance: 7.0
click at [93, 259] on textarea at bounding box center [108, 257] width 173 height 67
click at [86, 256] on textarea at bounding box center [108, 257] width 173 height 67
click at [88, 256] on textarea at bounding box center [108, 257] width 173 height 67
type textarea "You are an expert full-stack developer specialising in building intuitive CRM s…"
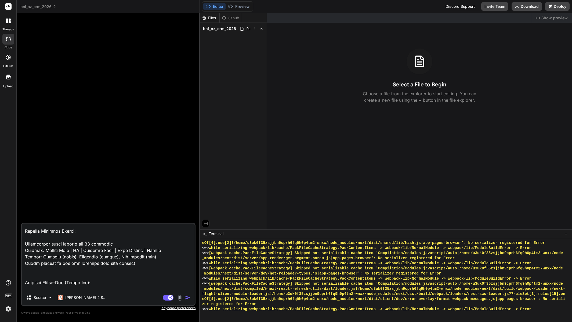
type textarea "x"
type textarea "You are an expert full-stack developer specialising in building intuitive CRM s…"
type textarea "x"
type textarea "You are an expert full-stack developer specialising in building intuitive CRM s…"
type textarea "x"
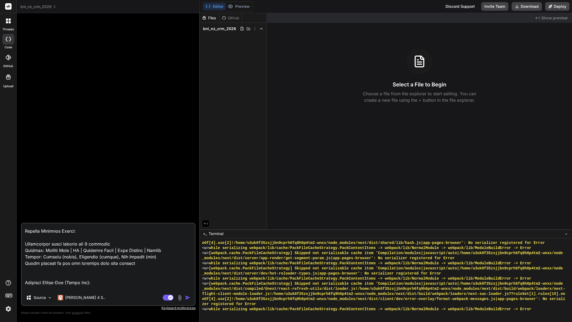
type textarea "You are an expert full-stack developer specialising in building intuitive CRM s…"
type textarea "x"
type textarea "You are an expert full-stack developer specialising in building intuitive CRM s…"
type textarea "x"
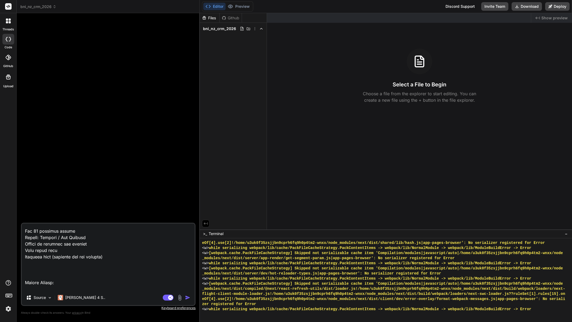
click at [40, 255] on textarea at bounding box center [108, 257] width 173 height 67
click at [37, 256] on textarea at bounding box center [108, 257] width 173 height 67
type textarea "You are an expert full-stack developer specialising in building intuitive CRM s…"
type textarea "x"
type textarea "You are an expert full-stack developer specialising in building intuitive CRM s…"
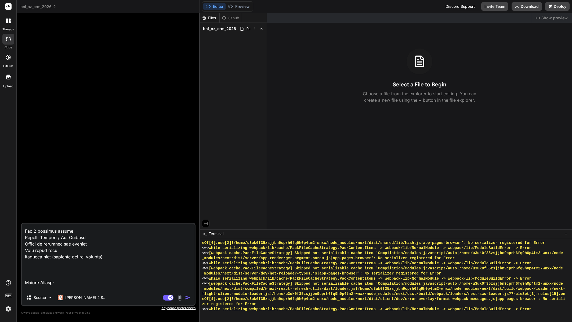
type textarea "x"
type textarea "You are an expert full-stack developer specialising in building intuitive CRM s…"
type textarea "x"
type textarea "You are an expert full-stack developer specialising in building intuitive CRM s…"
type textarea "x"
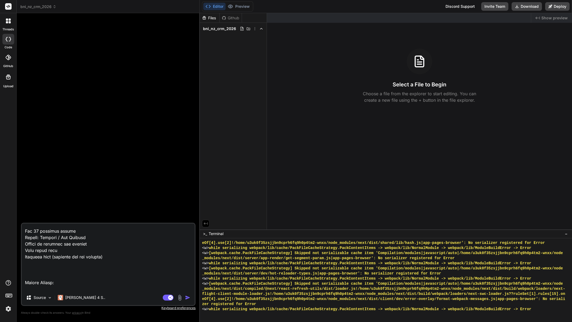
type textarea "You are an expert full-stack developer specialising in building intuitive CRM s…"
type textarea "x"
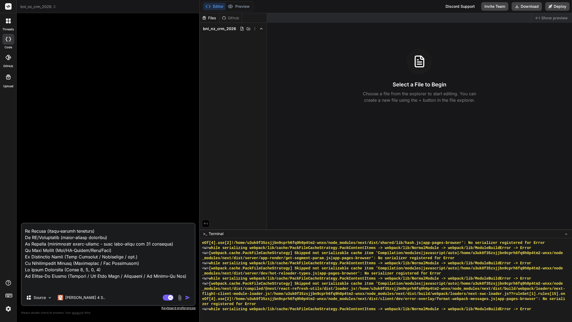
click at [148, 256] on textarea at bounding box center [108, 257] width 173 height 67
click at [162, 256] on textarea at bounding box center [108, 257] width 173 height 67
click at [149, 255] on textarea at bounding box center [108, 257] width 173 height 67
type textarea "You are an expert full-stack developer specialising in building intuitive CRM s…"
type textarea "x"
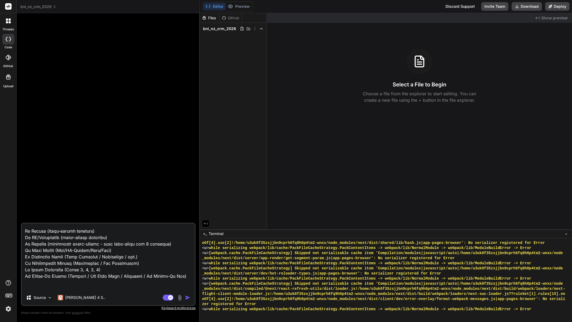
type textarea "You are an expert full-stack developer specialising in building intuitive CRM s…"
type textarea "x"
type textarea "You are an expert full-stack developer specialising in building intuitive CRM s…"
type textarea "x"
type textarea "You are an expert full-stack developer specialising in building intuitive CRM s…"
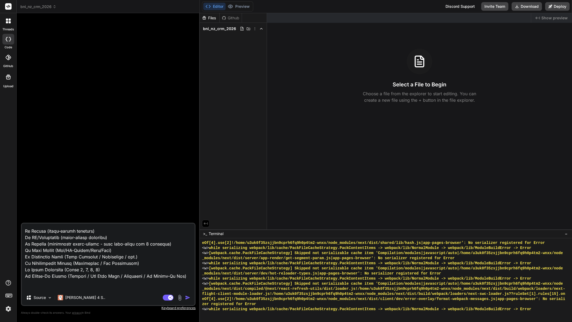
type textarea "x"
type textarea "You are an expert full-stack developer specialising in building intuitive CRM s…"
type textarea "x"
click at [166, 230] on textarea at bounding box center [108, 257] width 173 height 67
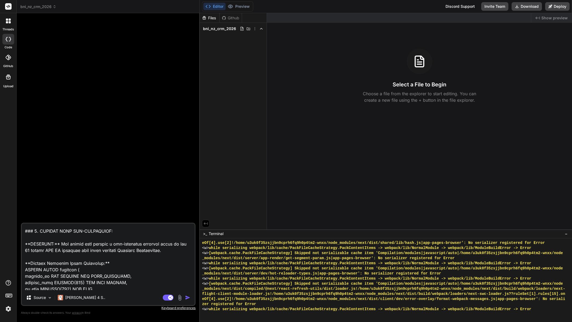
click at [27, 260] on textarea at bounding box center [108, 257] width 173 height 67
drag, startPoint x: 29, startPoint y: 256, endPoint x: 30, endPoint y: 280, distance: 24.2
click at [29, 256] on textarea at bounding box center [108, 257] width 173 height 67
type textarea "You are an expert full-stack developer specialising in building intuitive CRM s…"
type textarea "x"
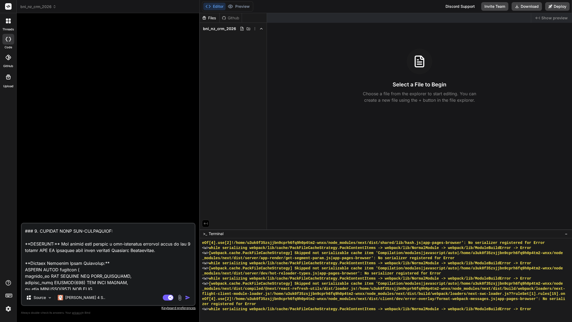
type textarea "You are an expert full-stack developer specialising in building intuitive CRM s…"
type textarea "x"
type textarea "You are an expert full-stack developer specialising in building intuitive CRM s…"
type textarea "x"
type textarea "You are an expert full-stack developer specialising in building intuitive CRM s…"
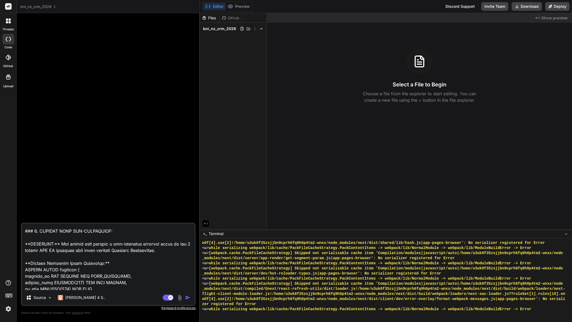
type textarea "x"
type textarea "You are an expert full-stack developer specialising in building intuitive CRM s…"
type textarea "x"
click at [112, 261] on textarea at bounding box center [108, 257] width 173 height 67
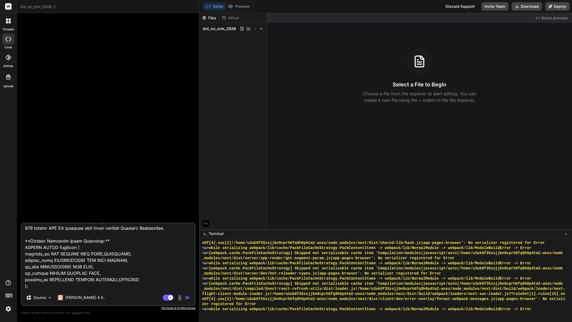
scroll to position [657, 0]
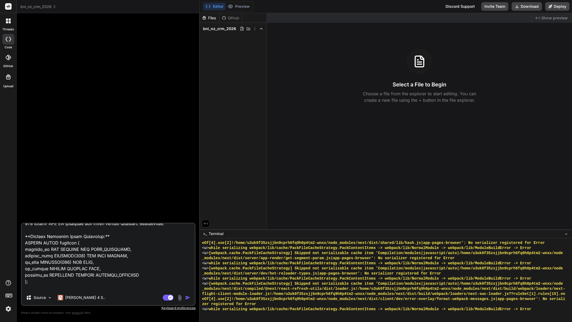
click at [31, 289] on textarea at bounding box center [108, 257] width 173 height 67
drag, startPoint x: 33, startPoint y: 287, endPoint x: 22, endPoint y: 251, distance: 37.8
click at [22, 251] on textarea at bounding box center [108, 257] width 173 height 67
paste textarea "chapter_id INT PRIMARY KEY AUTO_INCREMENT, chapter_name VARCHAR(255) NOT NULL U…"
type textarea "You are an expert full-stack developer specialising in building intuitive CRM s…"
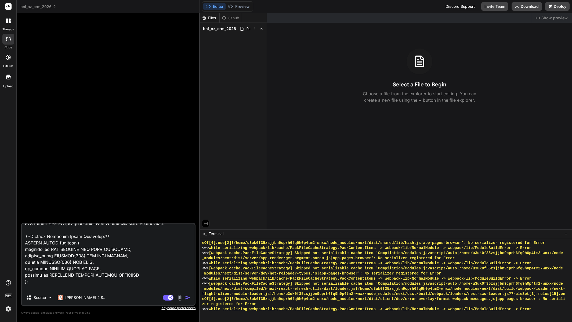
type textarea "x"
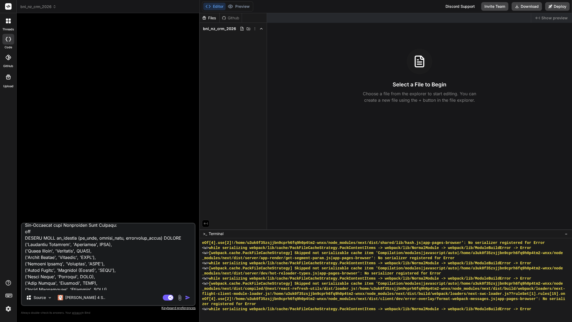
scroll to position [2088, 0]
click at [89, 250] on textarea at bounding box center [108, 257] width 173 height 67
click at [83, 243] on textarea at bounding box center [108, 257] width 173 height 67
type textarea "You are an expert full-stack developer specialising in building intuitive CRM s…"
type textarea "x"
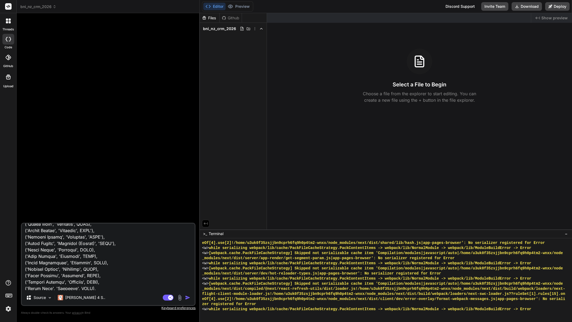
click at [96, 244] on textarea at bounding box center [108, 257] width 173 height 67
type textarea "You are an expert full-stack developer specialising in building intuitive CRM s…"
type textarea "x"
click at [102, 250] on textarea at bounding box center [108, 257] width 173 height 67
type textarea "You are an expert full-stack developer specialising in building intuitive CRM s…"
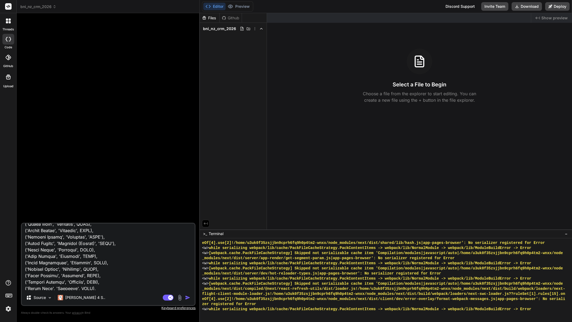
type textarea "x"
click at [90, 249] on textarea at bounding box center [108, 257] width 173 height 67
type textarea "You are an expert full-stack developer specialising in building intuitive CRM s…"
type textarea "x"
click at [113, 255] on textarea at bounding box center [108, 257] width 173 height 67
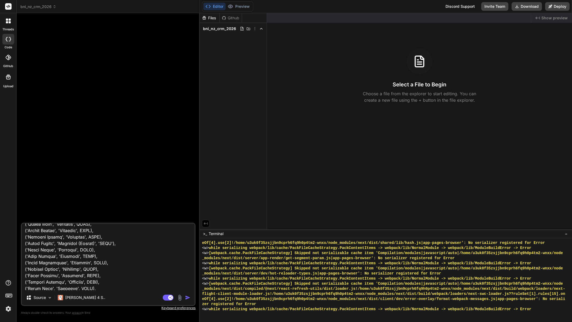
type textarea "You are an expert full-stack developer specialising in building intuitive CRM s…"
type textarea "x"
click at [101, 255] on textarea at bounding box center [108, 257] width 173 height 67
type textarea "You are an expert full-stack developer specialising in building intuitive CRM s…"
type textarea "x"
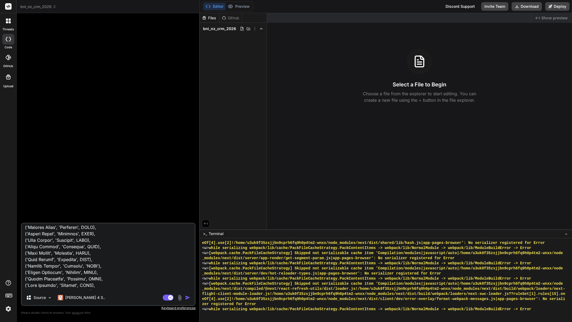
scroll to position [2195, 0]
click at [92, 251] on textarea at bounding box center [108, 257] width 173 height 67
type textarea "You are an expert full-stack developer specialising in building intuitive CRM s…"
type textarea "x"
click at [80, 251] on textarea at bounding box center [108, 257] width 173 height 67
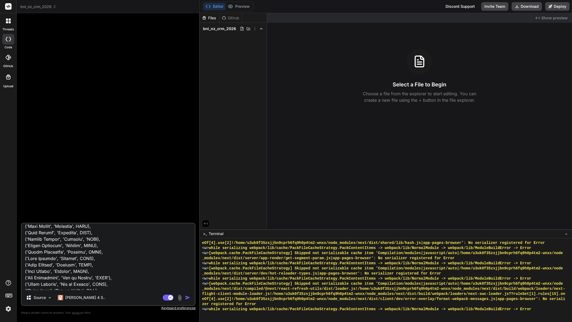
type textarea "You are an expert full-stack developer specialising in building intuitive CRM s…"
type textarea "x"
click at [108, 237] on textarea at bounding box center [108, 257] width 173 height 67
type textarea "You are an expert full-stack developer specialising in building intuitive CRM s…"
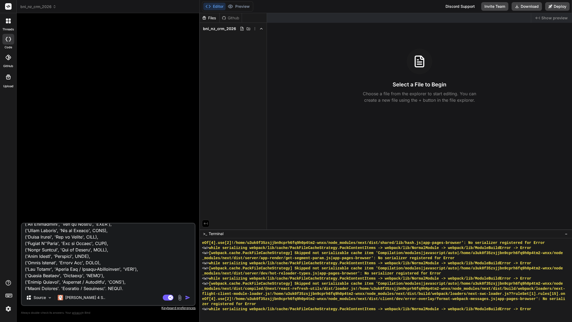
type textarea "x"
click at [96, 238] on textarea at bounding box center [108, 257] width 173 height 67
type textarea "You are an expert full-stack developer specialising in building intuitive CRM s…"
type textarea "x"
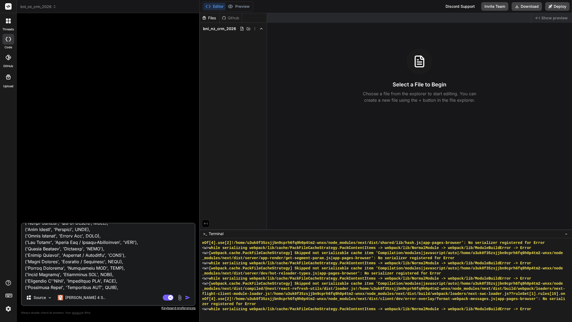
click at [144, 255] on textarea at bounding box center [108, 257] width 173 height 67
type textarea "You are an expert full-stack developer specialising in building intuitive CRM s…"
type textarea "x"
click at [131, 254] on textarea at bounding box center [108, 257] width 173 height 67
type textarea "You are an expert full-stack developer specialising in building intuitive CRM s…"
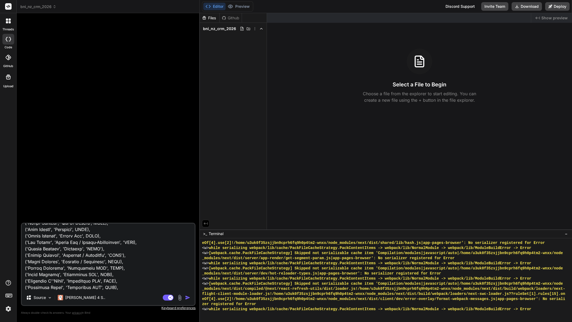
type textarea "x"
click at [100, 262] on textarea at bounding box center [108, 257] width 173 height 67
type textarea "You are an expert full-stack developer specialising in building intuitive CRM s…"
type textarea "x"
drag, startPoint x: 87, startPoint y: 261, endPoint x: 86, endPoint y: 265, distance: 4.3
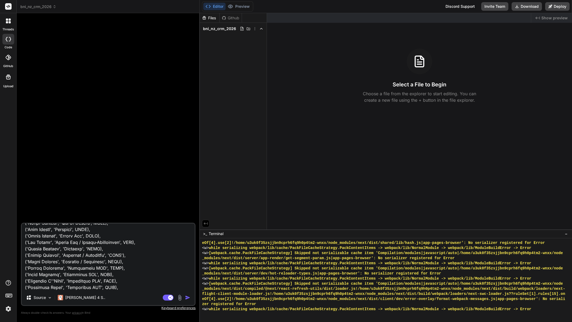
click at [87, 261] on textarea at bounding box center [108, 257] width 173 height 67
type textarea "You are an expert full-stack developer specialising in building intuitive CRM s…"
type textarea "x"
click at [129, 268] on textarea at bounding box center [108, 257] width 173 height 67
type textarea "You are an expert full-stack developer specialising in building intuitive CRM s…"
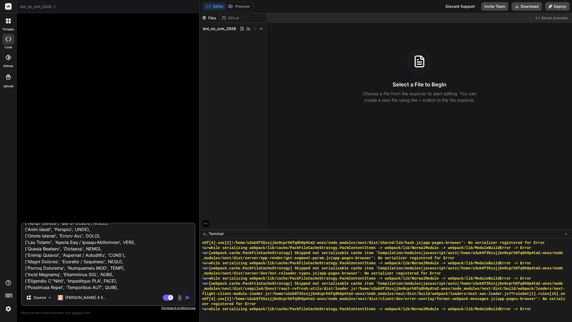
type textarea "x"
click at [117, 268] on textarea at bounding box center [108, 257] width 173 height 67
type textarea "You are an expert full-stack developer specialising in building intuitive CRM s…"
type textarea "x"
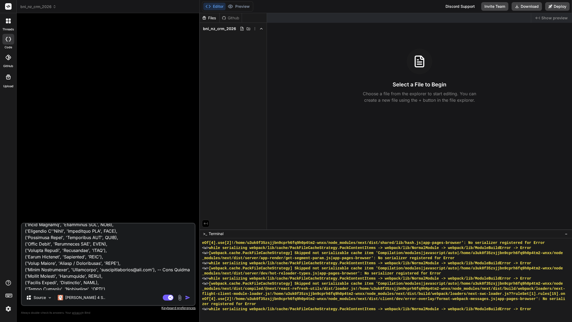
scroll to position [2329, 0]
click at [102, 260] on textarea at bounding box center [108, 257] width 173 height 67
type textarea "You are an expert full-stack developer specialising in building intuitive CRM s…"
type textarea "x"
click at [90, 260] on textarea at bounding box center [108, 257] width 173 height 67
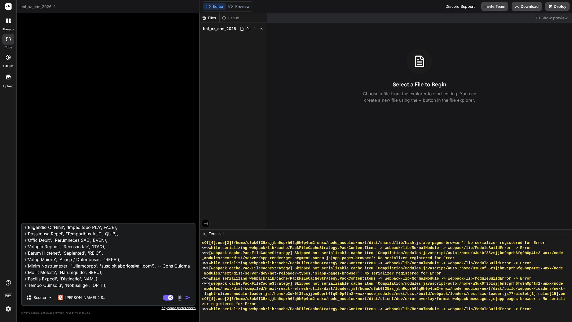
type textarea "You are an expert full-stack developer specialising in building intuitive CRM s…"
type textarea "x"
click at [102, 266] on textarea at bounding box center [108, 257] width 173 height 67
type textarea "You are an expert full-stack developer specialising in building intuitive CRM s…"
type textarea "x"
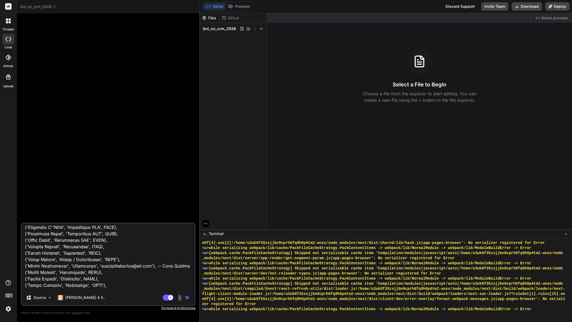
click at [90, 266] on textarea at bounding box center [108, 257] width 173 height 67
type textarea "You are an expert full-stack developer specialising in building intuitive CRM s…"
type textarea "x"
click at [122, 272] on textarea at bounding box center [108, 257] width 173 height 67
type textarea "You are an expert full-stack developer specialising in building intuitive CRM s…"
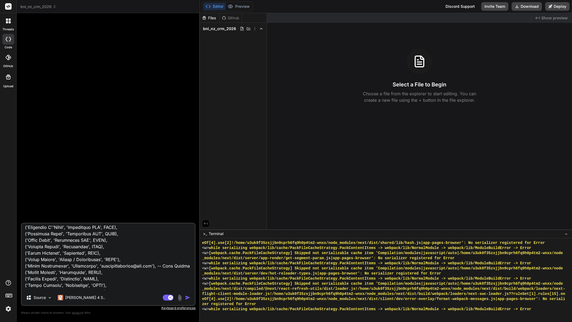
type textarea "x"
click at [110, 273] on textarea at bounding box center [108, 257] width 173 height 67
type textarea "You are an expert full-stack developer specialising in building intuitive CRM s…"
type textarea "x"
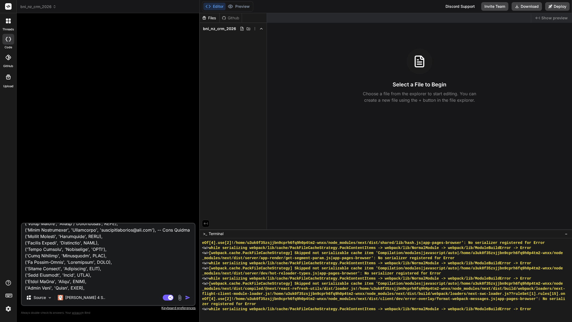
scroll to position [2383, 0]
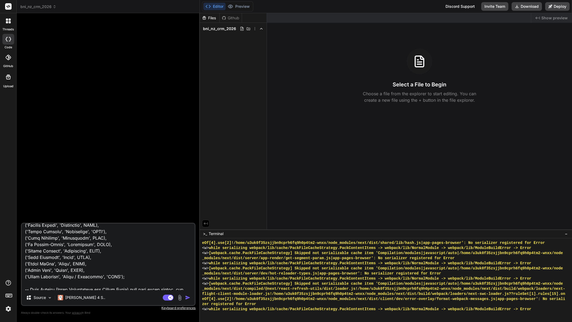
click at [105, 243] on textarea at bounding box center [108, 257] width 173 height 67
type textarea "You are an expert full-stack developer specialising in building intuitive CRM s…"
type textarea "x"
click at [93, 245] on textarea at bounding box center [108, 257] width 173 height 67
type textarea "You are an expert full-stack developer specialising in building intuitive CRM s…"
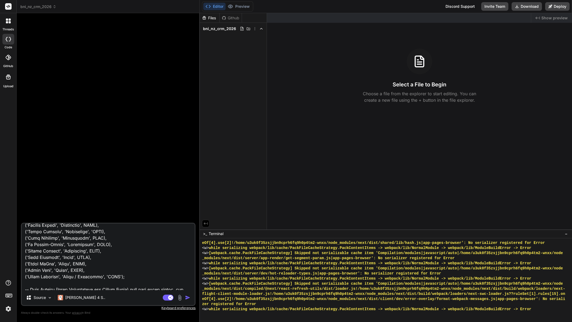
type textarea "x"
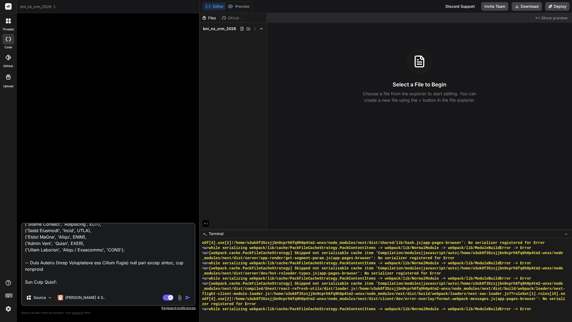
click at [117, 261] on textarea at bounding box center [108, 257] width 173 height 67
type textarea "You are an expert full-stack developer specialising in building intuitive CRM s…"
type textarea "x"
click at [105, 262] on textarea at bounding box center [108, 257] width 173 height 67
type textarea "You are an expert full-stack developer specialising in building intuitive CRM s…"
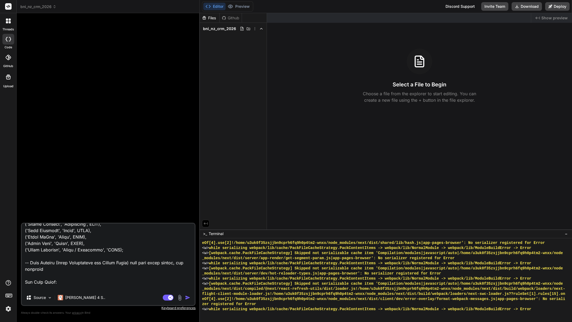
type textarea "x"
click at [108, 279] on textarea at bounding box center [108, 257] width 173 height 67
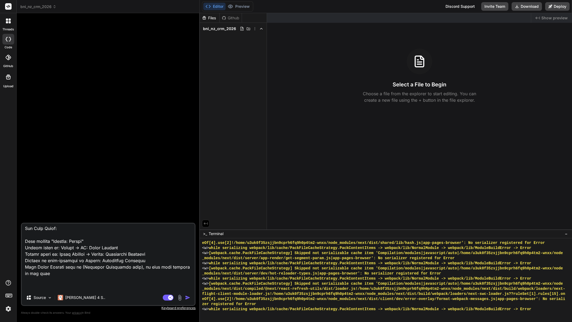
scroll to position [2490, 0]
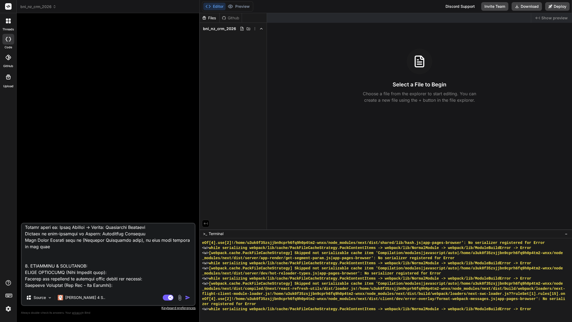
type textarea "You are an expert full-stack developer specialising in building intuitive CRM s…"
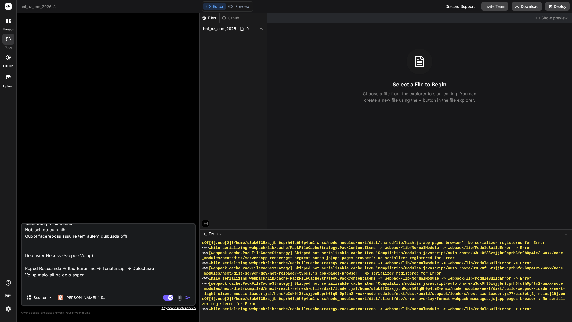
scroll to position [2840, 0]
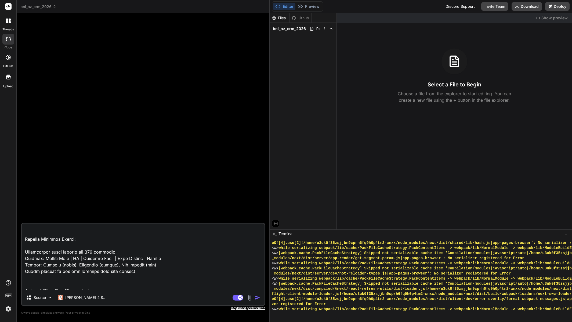
drag, startPoint x: 200, startPoint y: 221, endPoint x: 242, endPoint y: 226, distance: 43.2
click at [260, 219] on div "Bind AI Web Search Created with Pixso. Code Generator Source [PERSON_NAME] 4 S.…" at bounding box center [143, 167] width 253 height 309
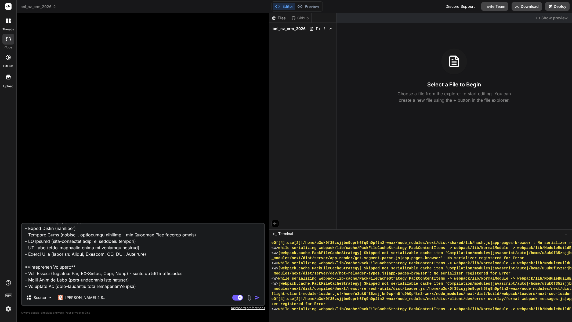
scroll to position [0, 0]
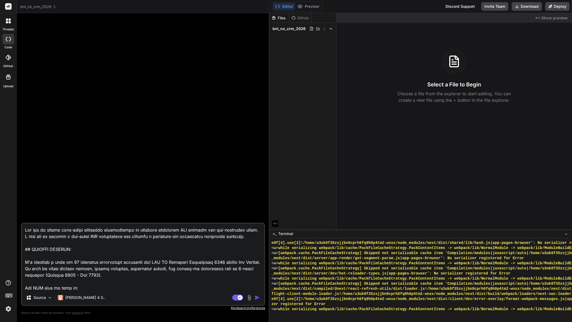
click at [181, 256] on textarea at bounding box center [143, 257] width 242 height 67
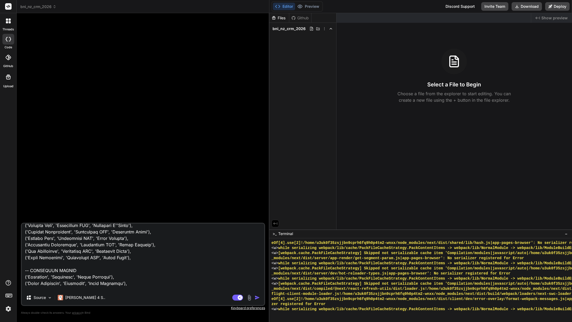
scroll to position [1370, 0]
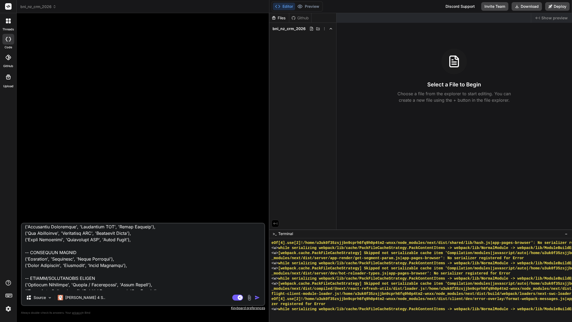
click at [145, 247] on textarea at bounding box center [143, 257] width 242 height 67
type textarea "x"
type textarea "You are an expert full-stack developer specialising in building intuitive CRM s…"
type textarea "x"
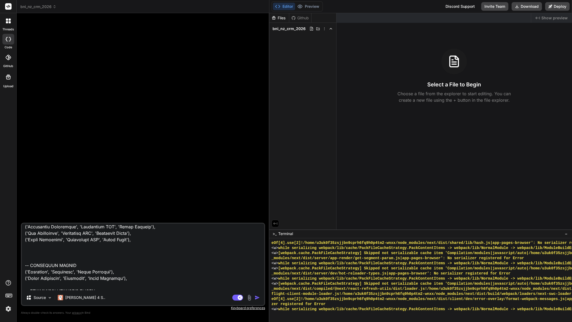
paste textarea "-- [GEOGRAPHIC_DATA] REGION (ADDITIONAL - was missing) ('Biz for [GEOGRAPHIC_DA…"
type textarea "You are an expert full-stack developer specialising in building intuitive CRM s…"
type textarea "x"
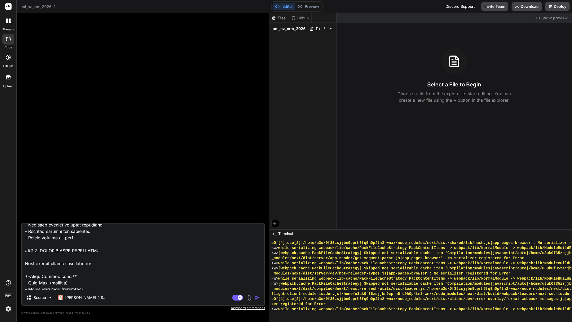
scroll to position [0, 0]
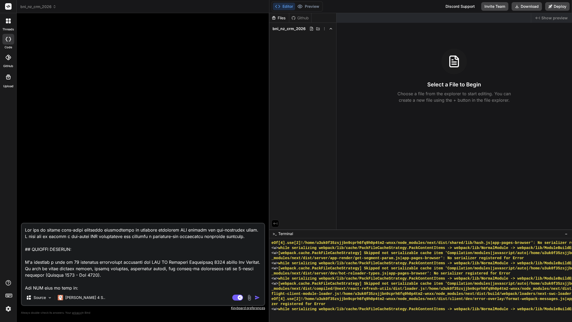
click at [178, 231] on textarea at bounding box center [143, 257] width 242 height 67
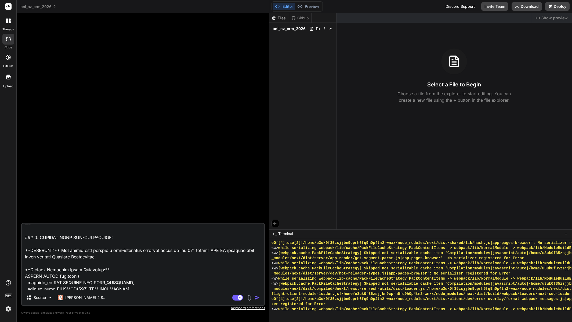
drag, startPoint x: 186, startPoint y: 258, endPoint x: 190, endPoint y: 256, distance: 3.7
click at [187, 258] on textarea at bounding box center [143, 257] width 242 height 67
click at [195, 256] on textarea at bounding box center [143, 257] width 242 height 67
type textarea "You are an expert full-stack developer specialising in building intuitive CRM s…"
type textarea "x"
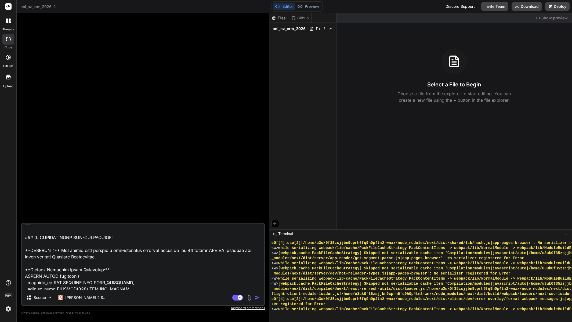
type textarea "You are an expert full-stack developer specialising in building intuitive CRM s…"
type textarea "x"
type textarea "You are an expert full-stack developer specialising in building intuitive CRM s…"
type textarea "x"
type textarea "You are an expert full-stack developer specialising in building intuitive CRM s…"
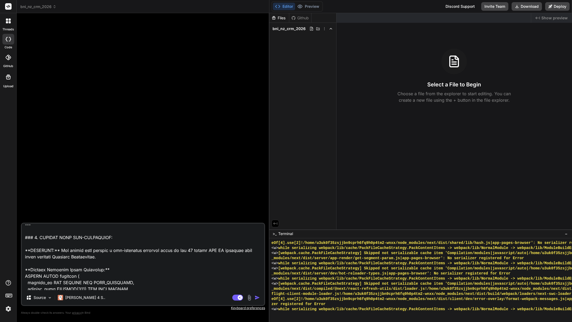
type textarea "x"
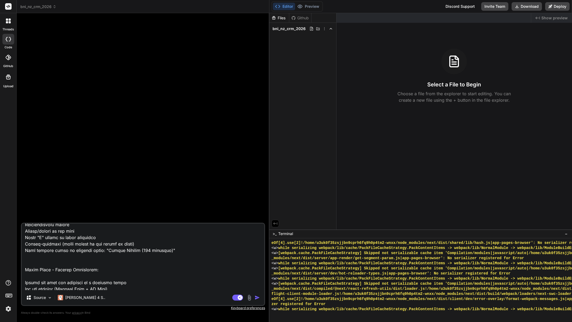
click at [147, 257] on textarea at bounding box center [143, 257] width 242 height 67
type textarea "You are an expert full-stack developer specialising in building intuitive CRM s…"
type textarea "x"
type textarea "You are an expert full-stack developer specialising in building intuitive CRM s…"
type textarea "x"
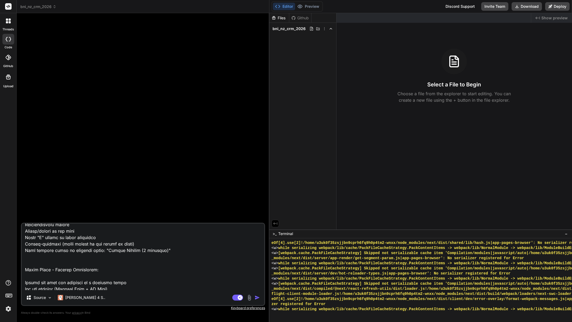
type textarea "You are an expert full-stack developer specialising in building intuitive CRM s…"
type textarea "x"
type textarea "You are an expert full-stack developer specialising in building intuitive CRM s…"
type textarea "x"
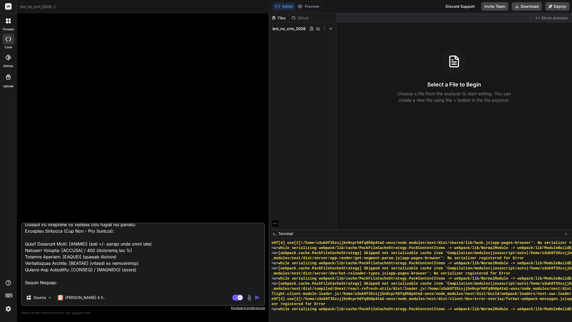
click at [94, 255] on textarea at bounding box center [143, 257] width 242 height 67
type textarea "You are an expert full-stack developer specialising in building intuitive CRM s…"
type textarea "x"
type textarea "You are an expert full-stack developer specialising in building intuitive CRM s…"
type textarea "x"
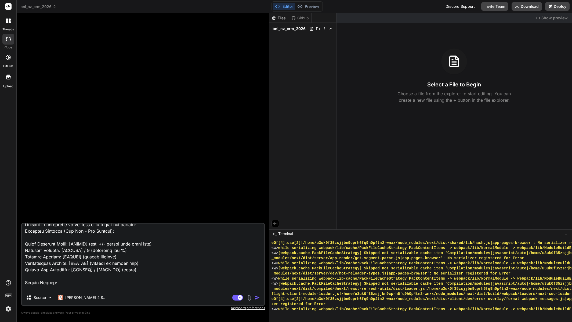
type textarea "You are an expert full-stack developer specialising in building intuitive CRM s…"
type textarea "x"
type textarea "You are an expert full-stack developer specialising in building intuitive CRM s…"
type textarea "x"
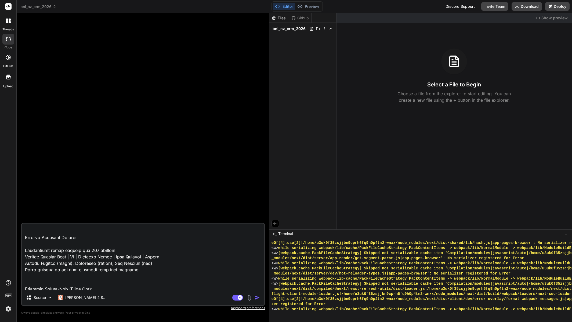
click at [94, 258] on textarea at bounding box center [143, 257] width 242 height 67
click at [90, 257] on textarea at bounding box center [143, 257] width 242 height 67
type textarea "You are an expert full-stack developer specialising in building intuitive CRM s…"
type textarea "x"
type textarea "You are an expert full-stack developer specialising in building intuitive CRM s…"
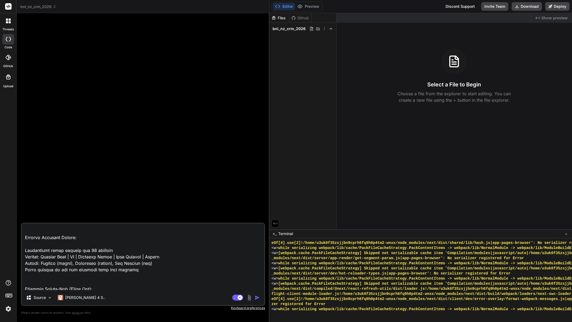
type textarea "x"
type textarea "You are an expert full-stack developer specialising in building intuitive CRM s…"
type textarea "x"
type textarea "You are an expert full-stack developer specialising in building intuitive CRM s…"
type textarea "x"
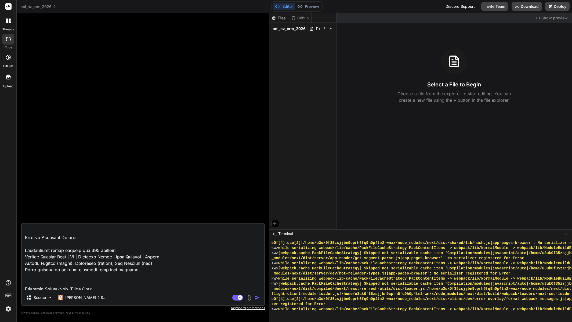
scroll to position [3273, 0]
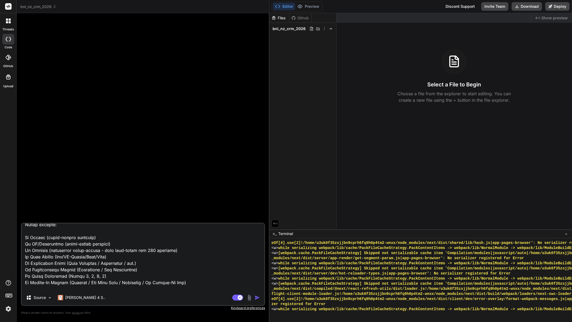
drag, startPoint x: 152, startPoint y: 256, endPoint x: 150, endPoint y: 259, distance: 3.6
click at [152, 256] on textarea at bounding box center [143, 257] width 242 height 67
click at [151, 256] on textarea at bounding box center [143, 257] width 242 height 67
type textarea "You are an expert full-stack developer specialising in building intuitive CRM s…"
type textarea "x"
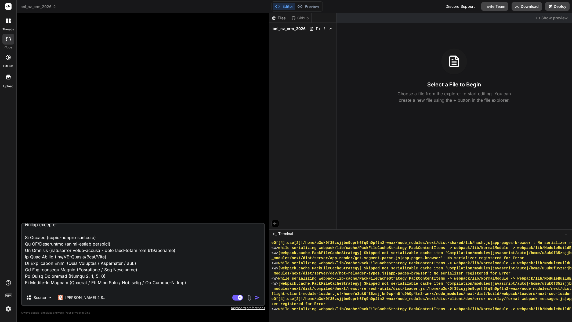
type textarea "You are an expert full-stack developer specialising in building intuitive CRM s…"
type textarea "x"
type textarea "You are an expert full-stack developer specialising in building intuitive CRM s…"
type textarea "x"
type textarea "You are an expert full-stack developer specialising in building intuitive CRM s…"
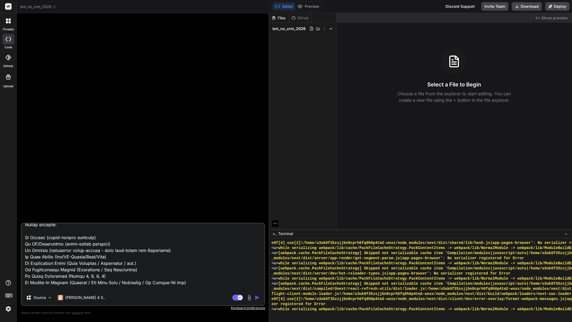
type textarea "x"
type textarea "You are an expert full-stack developer specialising in building intuitive CRM s…"
type textarea "x"
type textarea "You are an expert full-stack developer specialising in building intuitive CRM s…"
type textarea "x"
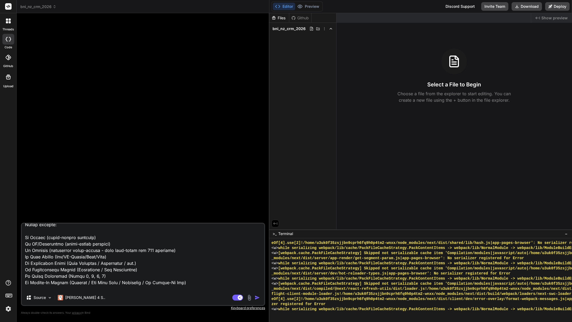
scroll to position [3679, 0]
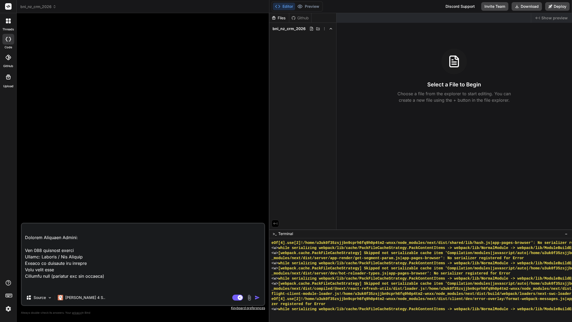
click at [37, 258] on textarea at bounding box center [143, 257] width 242 height 67
type textarea "You are an expert full-stack developer specialising in building intuitive CRM s…"
type textarea "x"
type textarea "You are an expert full-stack developer specialising in building intuitive CRM s…"
type textarea "x"
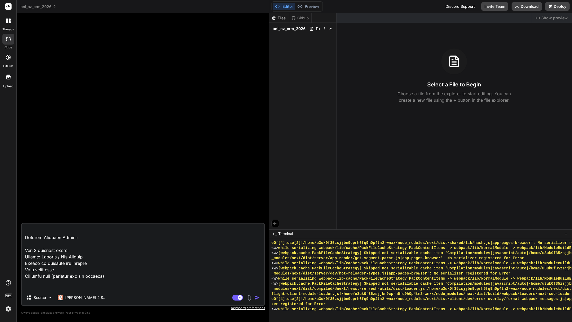
type textarea "You are an expert full-stack developer specialising in building intuitive CRM s…"
type textarea "x"
type textarea "You are an expert full-stack developer specialising in building intuitive CRM s…"
type textarea "x"
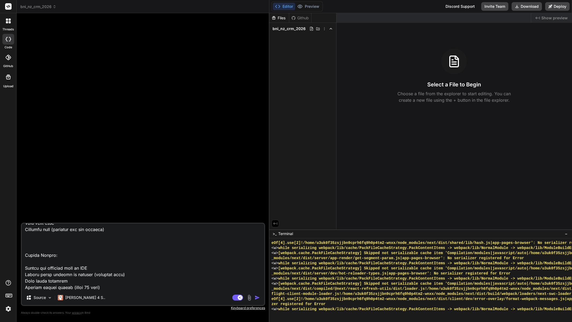
scroll to position [3733, 0]
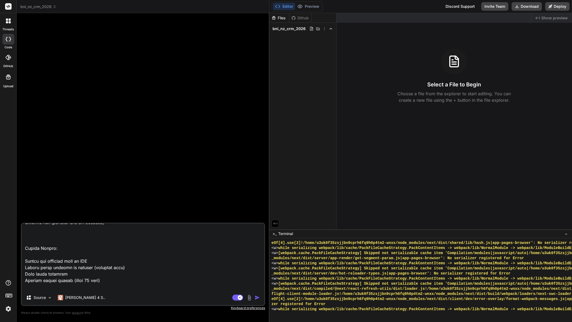
type textarea "You are an expert full-stack developer specialising in building intuitive CRM s…"
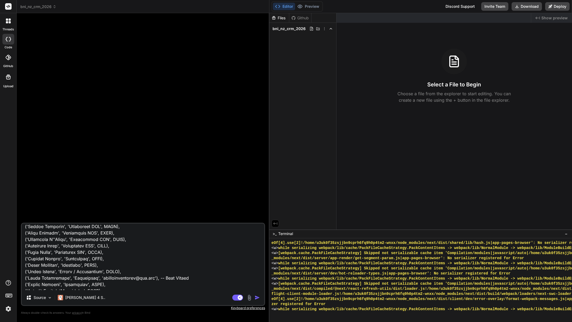
scroll to position [2319, 0]
click at [119, 242] on textarea at bounding box center [143, 257] width 242 height 67
drag, startPoint x: 113, startPoint y: 276, endPoint x: 129, endPoint y: 276, distance: 15.3
click at [114, 276] on textarea at bounding box center [143, 257] width 242 height 67
type textarea "x"
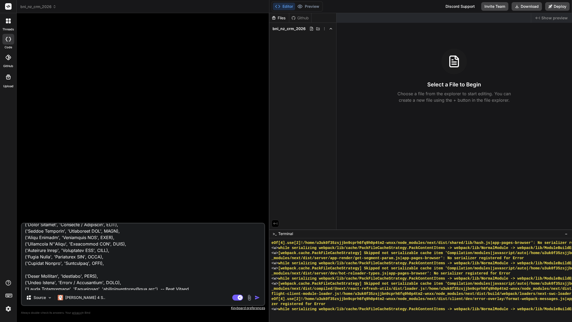
paste textarea "('[PERSON_NAME]', 'Wellington Regional', NULL), ('[PERSON_NAME]', 'Wellington R…"
type textarea "You are an expert full-stack developer specialising in building intuitive CRM s…"
type textarea "x"
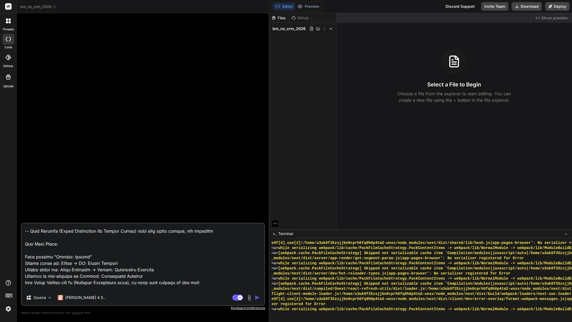
scroll to position [2488, 0]
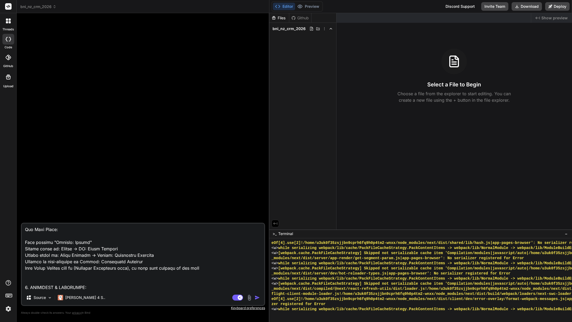
click at [153, 260] on textarea at bounding box center [143, 257] width 242 height 67
click at [101, 248] on textarea at bounding box center [143, 257] width 242 height 67
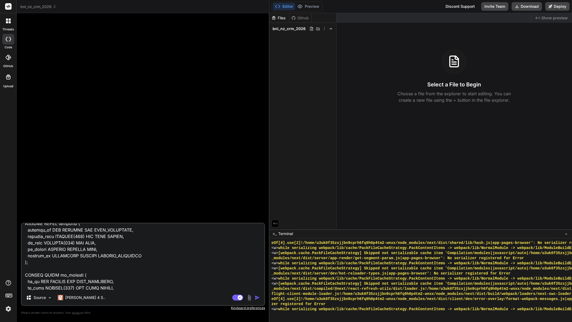
scroll to position [4156, 0]
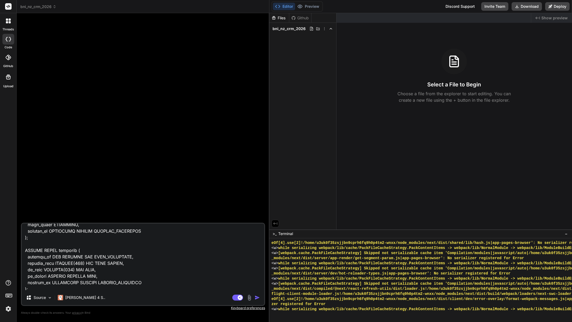
drag, startPoint x: 35, startPoint y: 268, endPoint x: 23, endPoint y: 259, distance: 14.4
click at [23, 259] on textarea at bounding box center [143, 257] width 242 height 67
paste textarea "region VARCHAR(255) NOT NULL,"
type textarea "You are an expert full-stack developer specialising in building intuitive CRM s…"
type textarea "x"
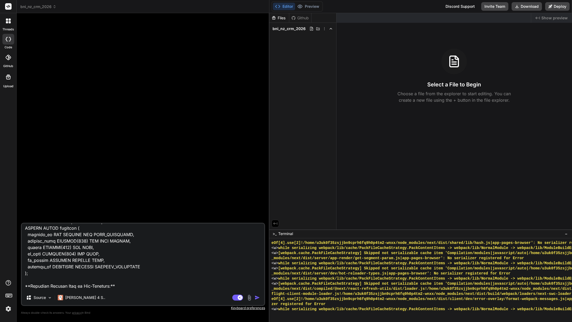
scroll to position [625, 0]
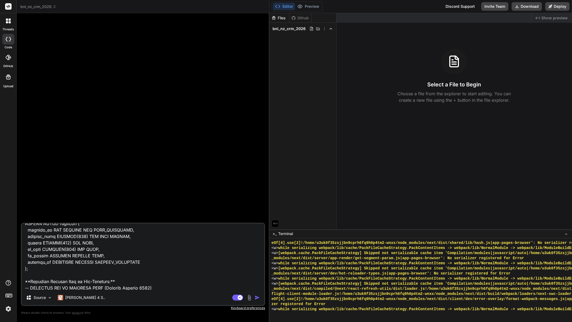
click at [37, 276] on textarea at bounding box center [143, 257] width 242 height 67
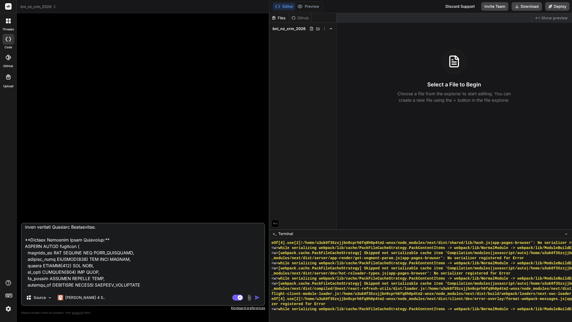
scroll to position [598, 0]
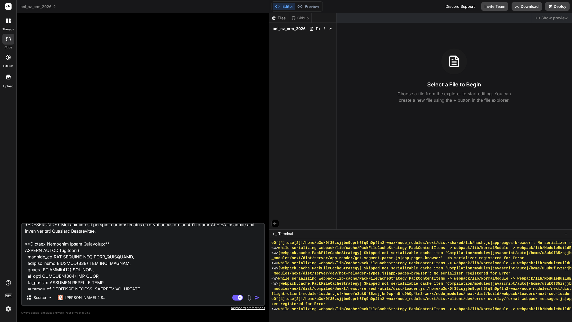
drag, startPoint x: 45, startPoint y: 276, endPoint x: 21, endPoint y: 256, distance: 31.0
click at [21, 256] on div "Source Claude 4 S.. Agent Mode. When this toggle is activated, AI automatically…" at bounding box center [143, 264] width 244 height 83
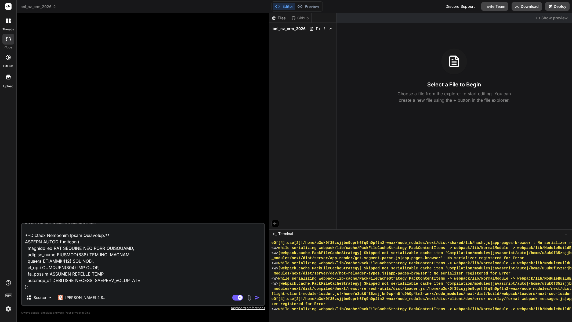
scroll to position [625, 0]
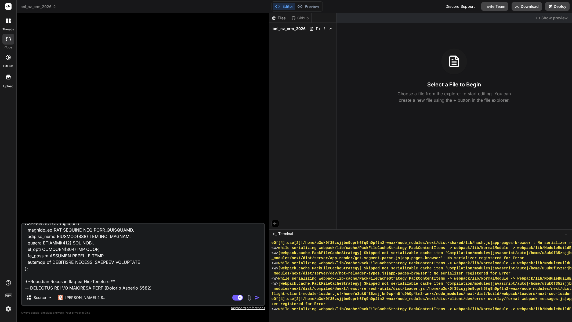
click at [110, 260] on textarea at bounding box center [143, 257] width 242 height 67
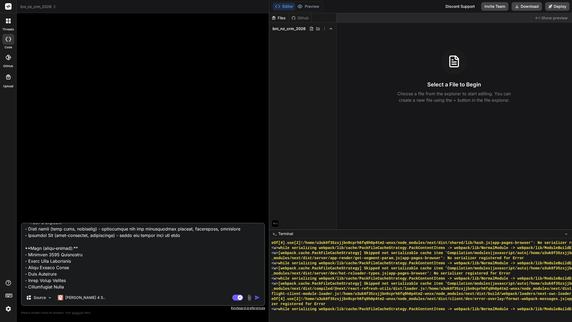
scroll to position [1468, 0]
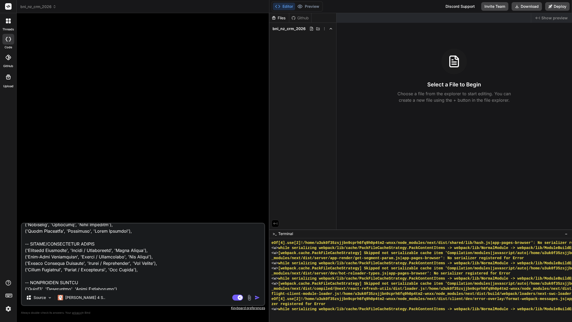
click at [42, 259] on textarea at bounding box center [143, 257] width 242 height 67
click at [41, 257] on textarea at bounding box center [143, 257] width 242 height 67
type textarea "You are an expert full-stack developer specialising in building intuitive CRM s…"
type textarea "x"
type textarea "You are an expert full-stack developer specialising in building intuitive CRM s…"
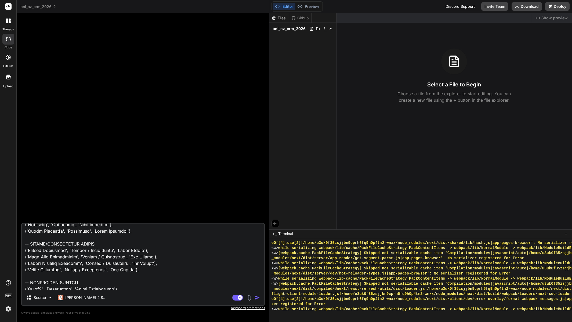
type textarea "x"
drag, startPoint x: 65, startPoint y: 257, endPoint x: 29, endPoint y: 258, distance: 36.3
click at [29, 258] on textarea at bounding box center [143, 257] width 242 height 67
click at [93, 253] on textarea at bounding box center [143, 257] width 242 height 67
click at [97, 269] on textarea at bounding box center [143, 257] width 242 height 67
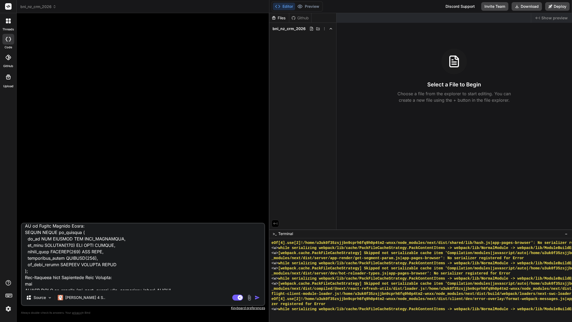
scroll to position [1997, 0]
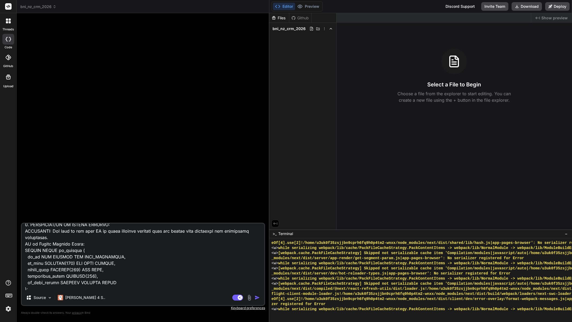
drag, startPoint x: 31, startPoint y: 267, endPoint x: 24, endPoint y: 257, distance: 12.0
click at [24, 257] on textarea at bounding box center [143, 257] width 242 height 67
paste textarea ", -- Remove UNIQUE"
type textarea "You are an expert full-stack developer specialising in building intuitive CRM s…"
type textarea "x"
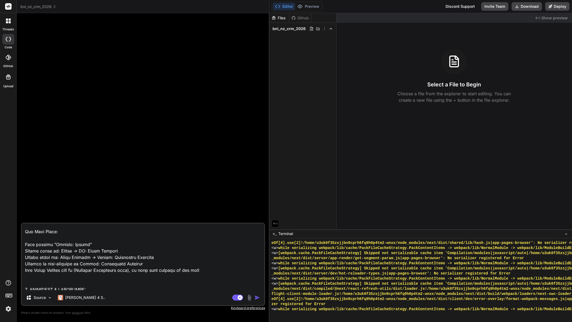
scroll to position [2480, 0]
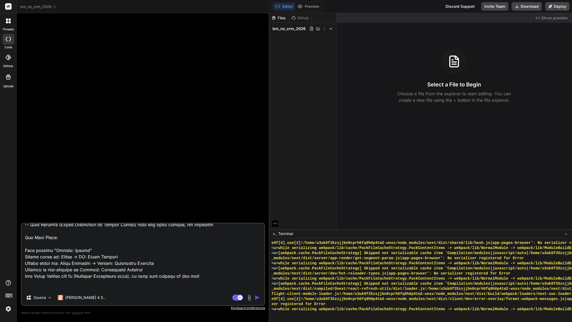
drag, startPoint x: 210, startPoint y: 258, endPoint x: 20, endPoint y: 256, distance: 189.3
click at [20, 256] on div "Bind AI Web Search Created with Pixso. Code Generator Source [PERSON_NAME] 4 S.…" at bounding box center [143, 167] width 253 height 309
paste textarea "→ Region: Wellington Regional Contact is auto-assigned to Region: Wellington Re…"
type textarea "You are an expert full-stack developer specialising in building intuitive CRM s…"
type textarea "x"
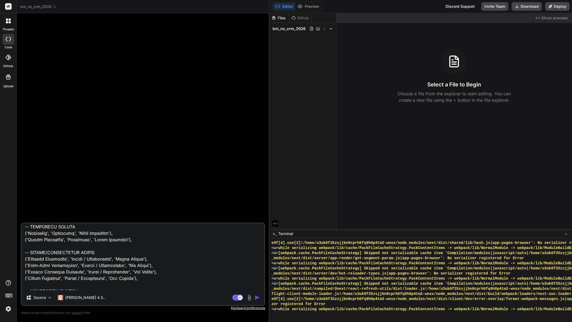
scroll to position [2332, 0]
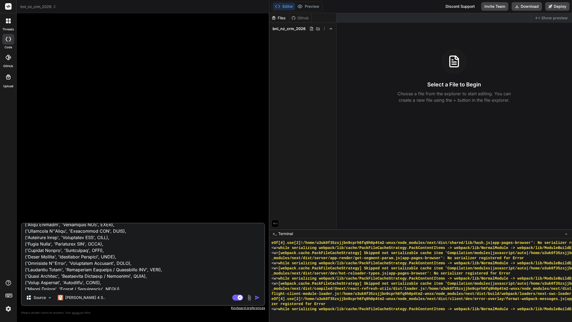
click at [85, 256] on textarea at bounding box center [143, 257] width 242 height 67
type textarea "You are an expert full-stack developer specialising in building intuitive CRM s…"
type textarea "x"
type textarea "You are an expert full-stack developer specialising in building intuitive CRM s…"
type textarea "x"
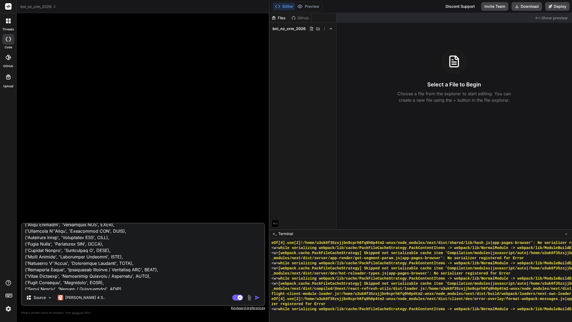
type textarea "You are an expert full-stack developer specialising in building intuitive CRM s…"
type textarea "x"
type textarea "You are an expert full-stack developer specialising in building intuitive CRM s…"
type textarea "x"
drag, startPoint x: 98, startPoint y: 259, endPoint x: 102, endPoint y: 258, distance: 4.8
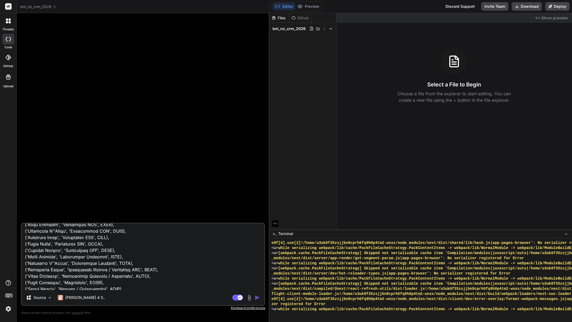
click at [98, 259] on textarea at bounding box center [143, 257] width 242 height 67
drag, startPoint x: 118, startPoint y: 256, endPoint x: 25, endPoint y: 257, distance: 92.6
click at [25, 257] on textarea at bounding box center [143, 257] width 242 height 67
type textarea "You are an expert full-stack developer specialising in building intuitive CRM s…"
type textarea "x"
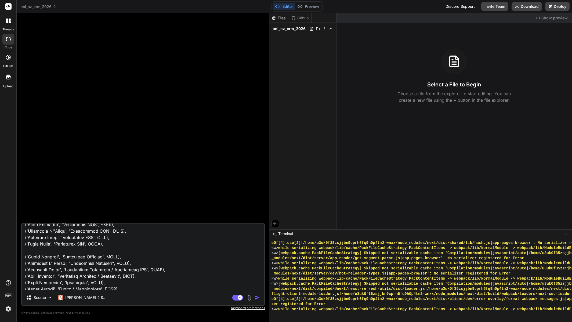
type textarea "You are an expert full-stack developer specialising in building intuitive CRM s…"
type textarea "x"
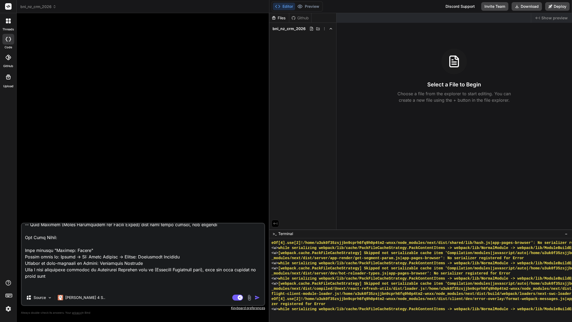
scroll to position [1778, 0]
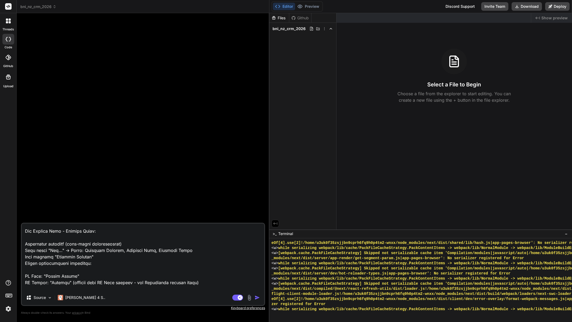
click at [188, 258] on textarea at bounding box center [143, 257] width 242 height 67
drag, startPoint x: 194, startPoint y: 256, endPoint x: 88, endPoint y: 259, distance: 106.1
click at [88, 259] on textarea at bounding box center [143, 257] width 242 height 67
paste textarea "All Stars, [PERSON_NAME] Open"
type textarea "You are an expert full-stack developer specialising in building intuitive CRM s…"
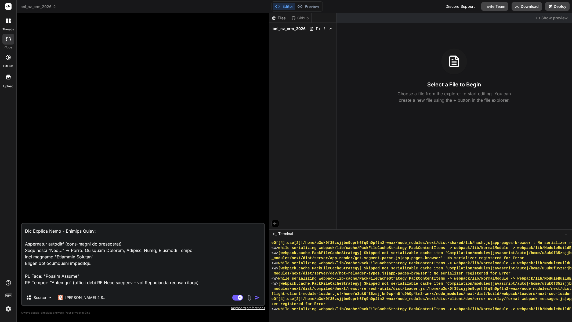
type textarea "x"
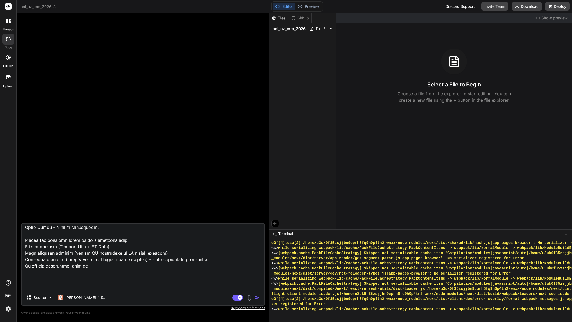
scroll to position [1927, 0]
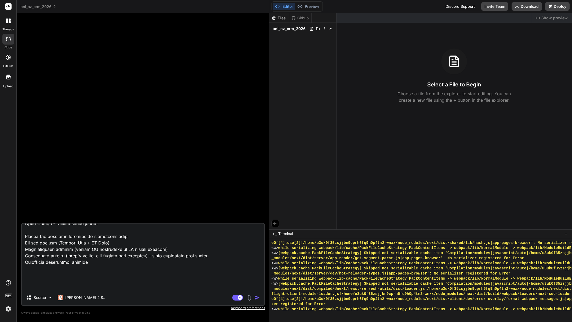
drag, startPoint x: 90, startPoint y: 269, endPoint x: 25, endPoint y: 231, distance: 75.3
click at [25, 231] on textarea at bounding box center [143, 257] width 242 height 67
paste textarea "E. Admin Panel (Admin Users Only): Chapter Management: - View all 173 chapters …"
type textarea "You are an expert full-stack developer specialising in building intuitive CRM s…"
type textarea "x"
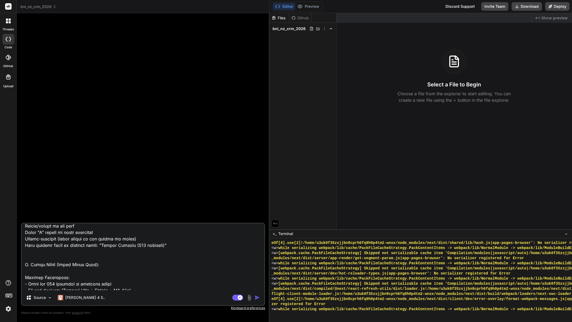
scroll to position [1886, 0]
click at [29, 272] on textarea at bounding box center [143, 257] width 242 height 67
type textarea "You are an expert full-stack developer specialising in building intuitive CRM s…"
type textarea "x"
type textarea "You are an expert full-stack developer specialising in building intuitive CRM s…"
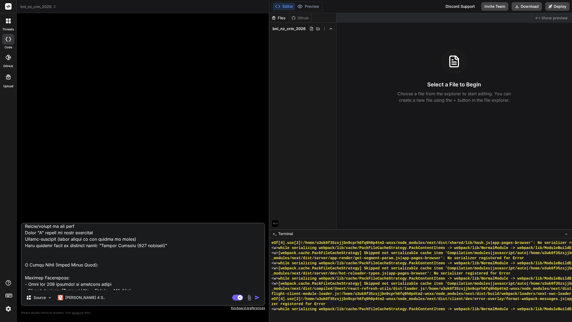
type textarea "x"
type textarea "You are an expert full-stack developer specialising in building intuitive CRM s…"
type textarea "x"
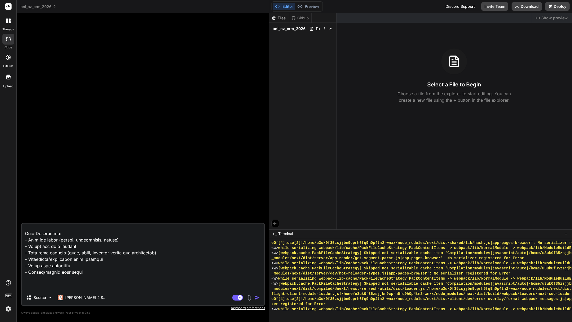
scroll to position [1993, 0]
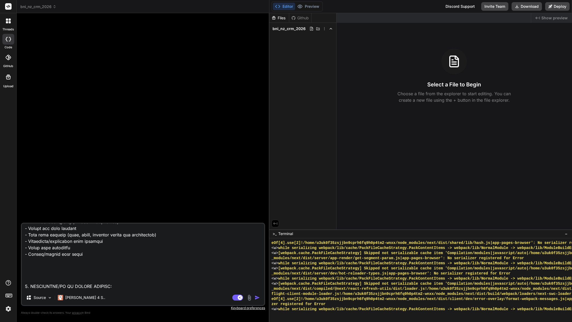
click at [164, 249] on textarea at bounding box center [143, 257] width 242 height 67
click at [174, 250] on textarea at bounding box center [143, 257] width 242 height 67
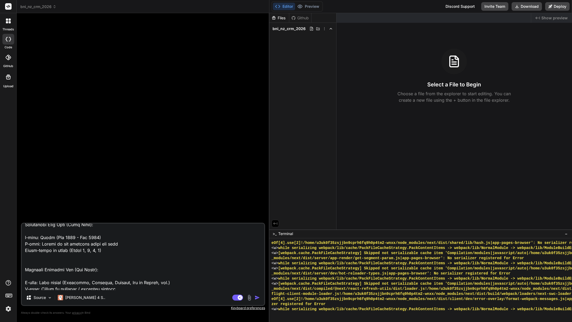
click at [43, 258] on textarea at bounding box center [143, 257] width 242 height 67
click at [34, 257] on textarea at bounding box center [143, 257] width 242 height 67
type textarea "You are an expert full-stack developer specialising in building intuitive CRM s…"
type textarea "x"
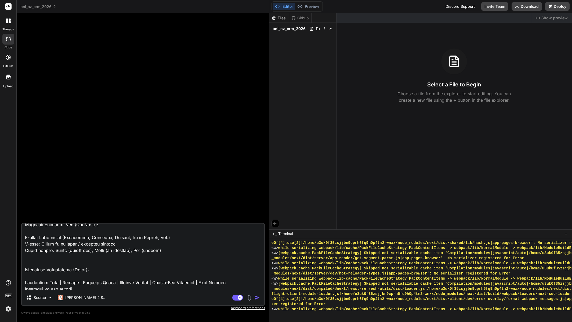
click at [34, 258] on textarea at bounding box center [143, 257] width 242 height 67
type textarea "You are an expert full-stack developer specialising in building intuitive CRM s…"
type textarea "x"
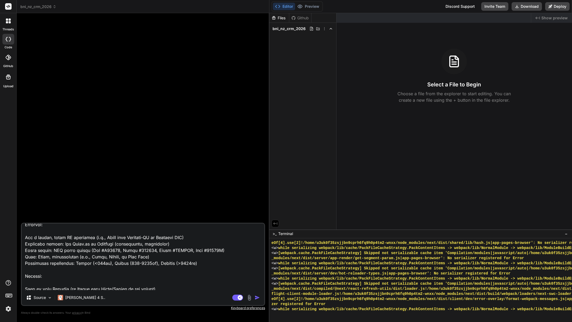
click at [34, 256] on textarea at bounding box center [143, 257] width 242 height 67
type textarea "You are an expert full-stack developer specialising in building intuitive CRM s…"
type textarea "x"
click at [88, 258] on textarea at bounding box center [143, 257] width 242 height 67
type textarea "You are an expert full-stack developer specialising in building intuitive CRM s…"
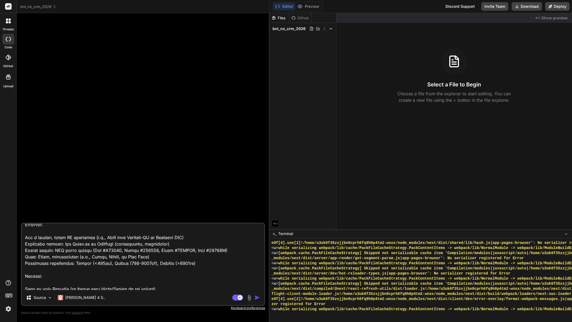
type textarea "x"
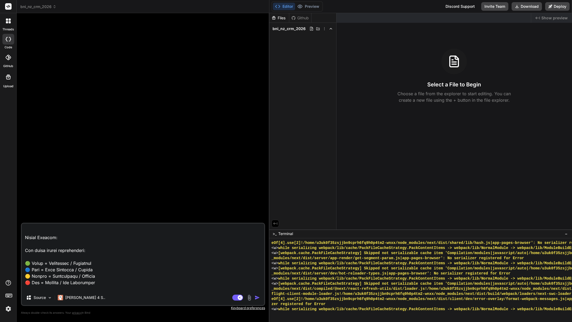
click at [43, 257] on textarea at bounding box center [143, 257] width 242 height 67
type textarea "You are an expert full-stack developer specialising in building intuitive CRM s…"
type textarea "x"
type textarea "You are an expert full-stack developer specialising in building intuitive CRM s…"
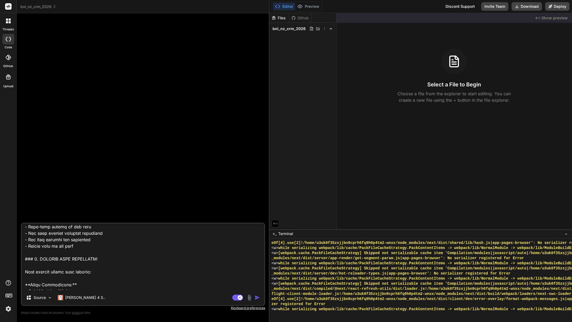
scroll to position [249, 0]
drag, startPoint x: 89, startPoint y: 269, endPoint x: 98, endPoint y: 270, distance: 9.3
click at [89, 269] on textarea at bounding box center [143, 257] width 242 height 67
type textarea "x"
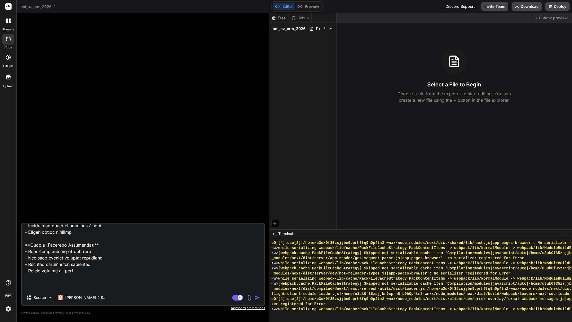
paste textarea "**IMPORTANT DISTINCTION: Director Consultants (DCs) vs. Ambassador Team:** - **…"
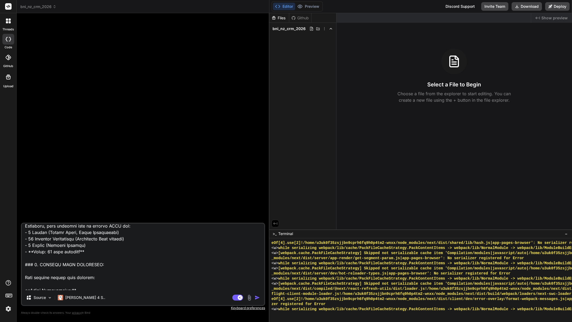
scroll to position [383, 0]
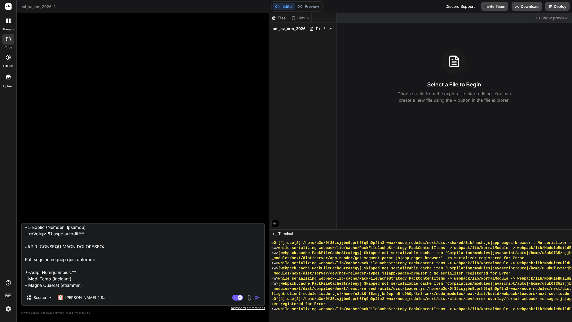
click at [73, 252] on textarea at bounding box center [143, 257] width 242 height 67
click at [66, 255] on textarea at bounding box center [143, 257] width 242 height 67
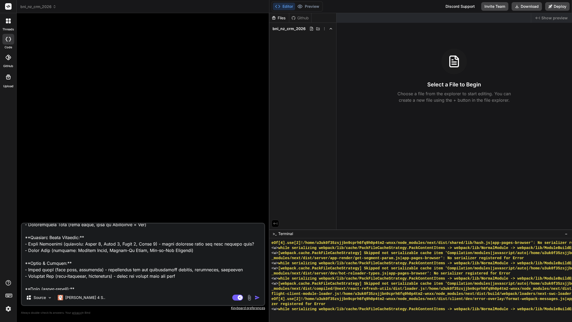
click at [78, 237] on textarea at bounding box center [143, 257] width 242 height 67
click at [81, 241] on textarea at bounding box center [143, 257] width 242 height 67
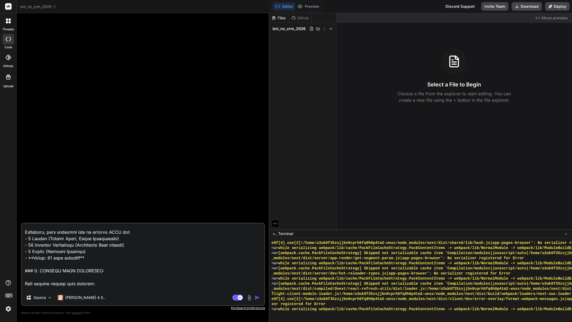
scroll to position [3524, 0]
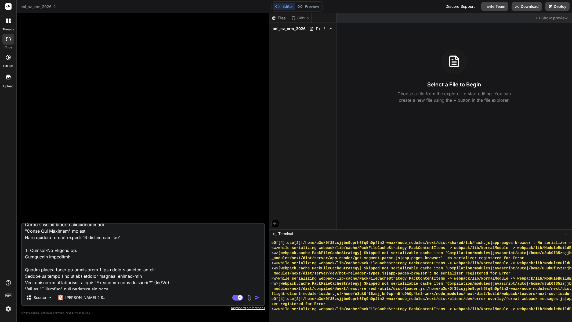
click at [68, 260] on textarea at bounding box center [143, 257] width 242 height 67
click at [88, 259] on textarea at bounding box center [143, 257] width 242 height 67
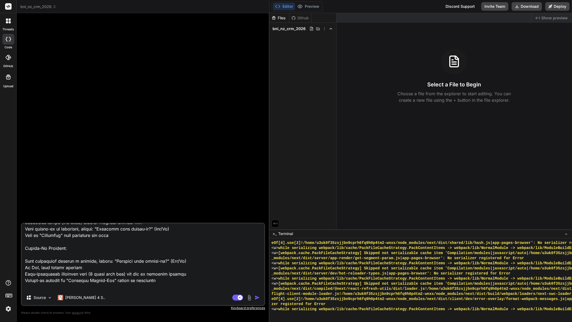
click at [92, 247] on textarea at bounding box center [143, 257] width 242 height 67
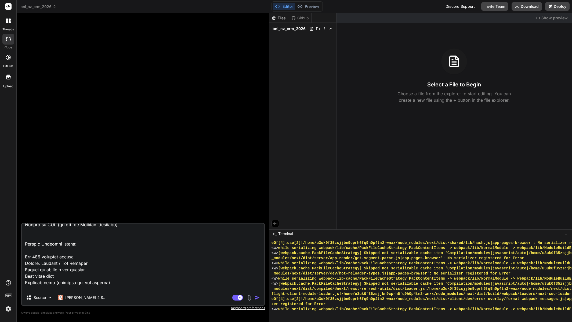
scroll to position [3873, 0]
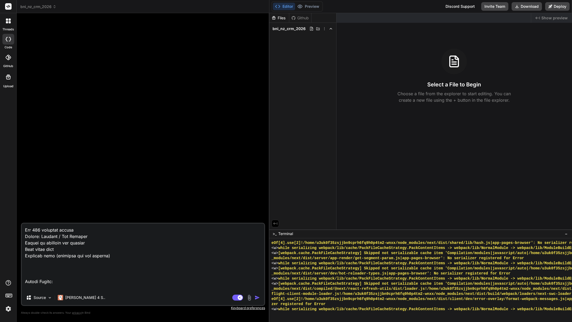
click at [81, 257] on textarea at bounding box center [143, 257] width 242 height 67
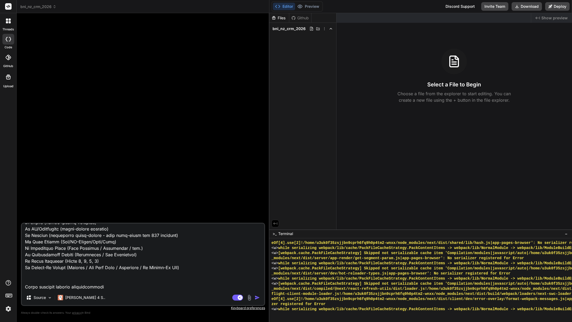
click at [77, 258] on textarea at bounding box center [143, 257] width 242 height 67
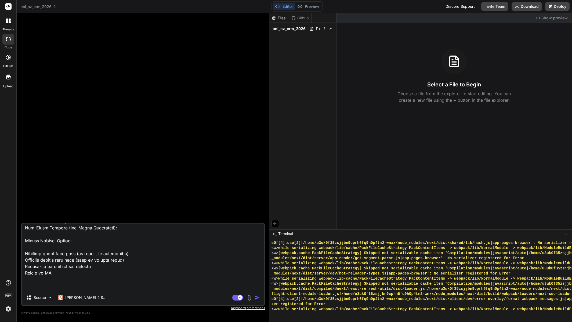
click at [119, 234] on textarea at bounding box center [143, 257] width 242 height 67
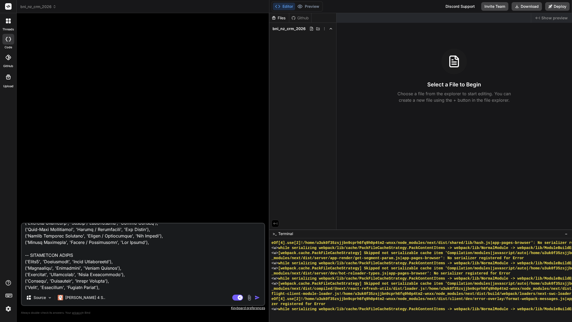
scroll to position [1611, 0]
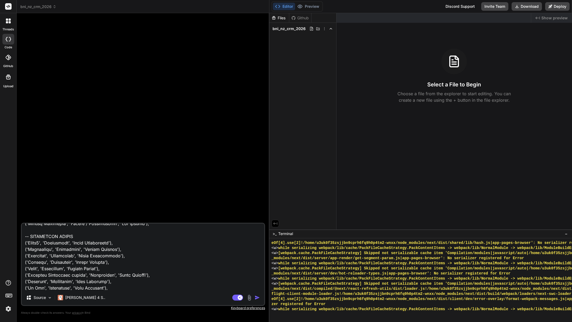
click at [154, 253] on textarea at bounding box center [143, 257] width 242 height 67
click at [202, 261] on textarea at bounding box center [143, 257] width 242 height 67
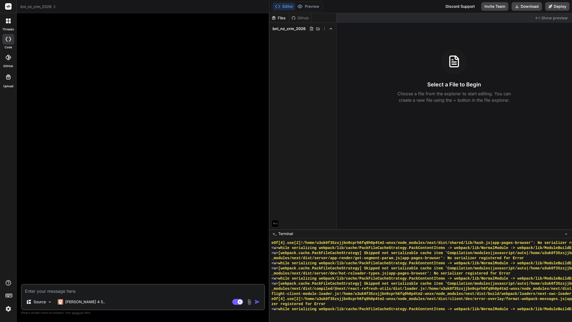
scroll to position [0, 0]
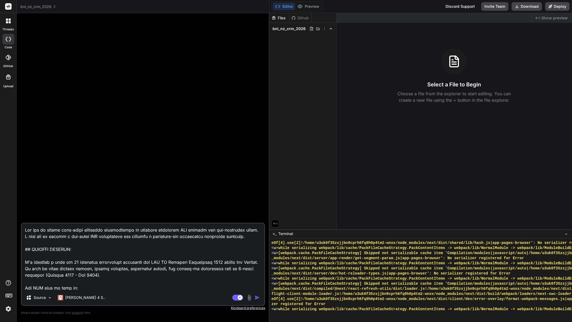
click at [189, 247] on textarea at bounding box center [143, 257] width 242 height 67
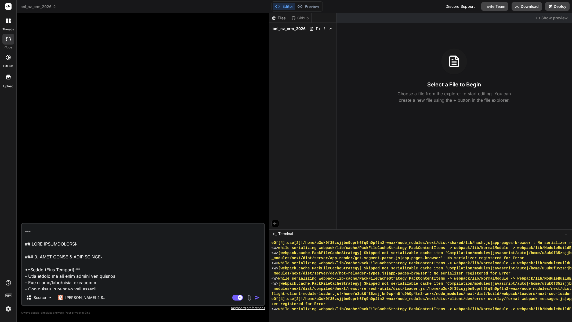
scroll to position [1842, 0]
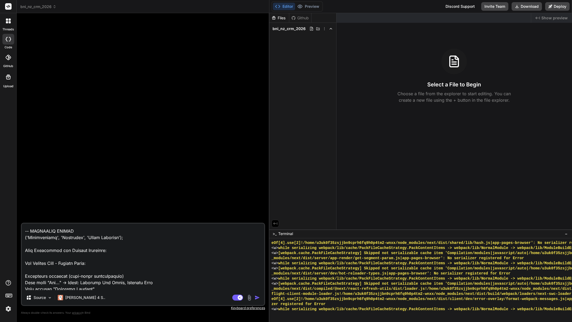
click at [127, 267] on textarea at bounding box center [143, 257] width 242 height 67
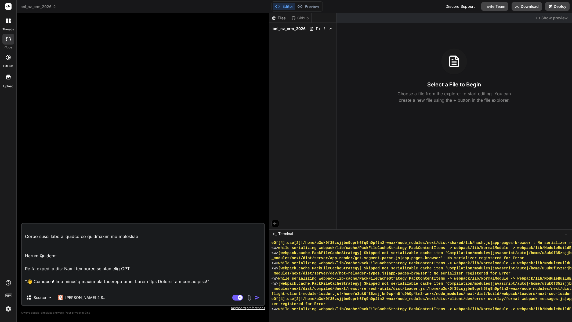
scroll to position [5447, 0]
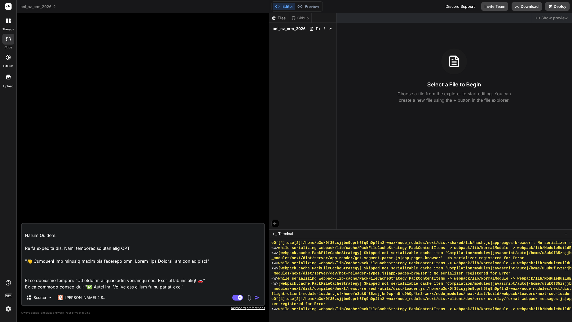
click at [207, 288] on textarea at bounding box center [143, 257] width 242 height 67
paste textarea "### 9. AUTHENTICATION & INITIAL USER SETUP: **A. Pre-Created Admin Account (Dat…"
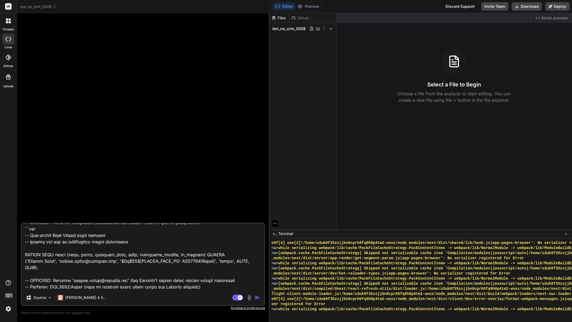
scroll to position [5550, 0]
drag, startPoint x: 218, startPoint y: 281, endPoint x: 61, endPoint y: 288, distance: 156.7
click at [25, 282] on textarea at bounding box center [143, 257] width 242 height 67
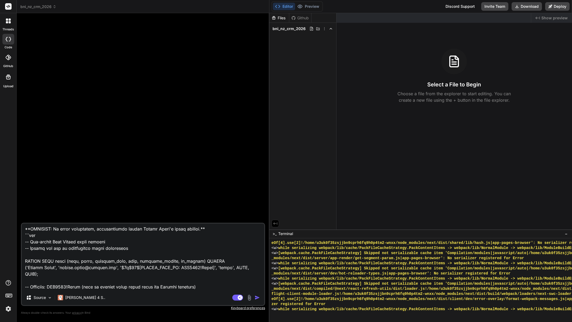
scroll to position [5544, 0]
drag, startPoint x: 112, startPoint y: 268, endPoint x: 63, endPoint y: 269, distance: 49.2
click at [63, 269] on textarea at bounding box center [143, 257] width 242 height 67
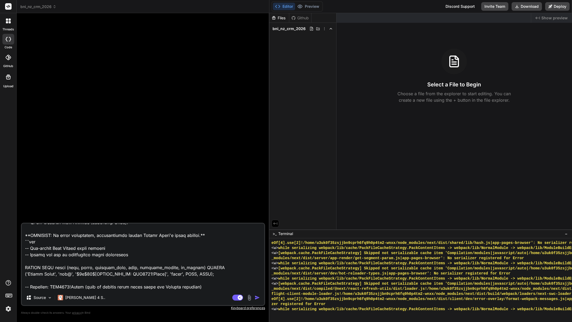
scroll to position [5537, 0]
click at [145, 286] on textarea at bounding box center [143, 257] width 242 height 67
click at [153, 263] on textarea at bounding box center [143, 257] width 242 height 67
click at [162, 265] on textarea at bounding box center [143, 257] width 242 height 67
click at [221, 288] on textarea at bounding box center [143, 257] width 242 height 67
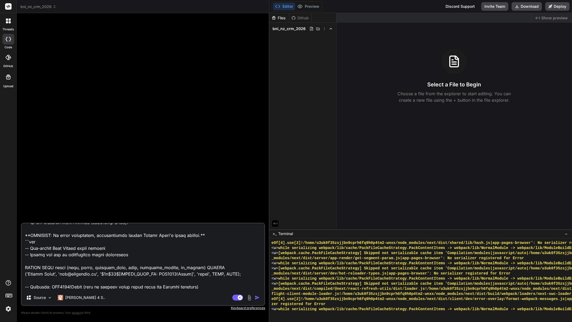
paste textarea "Loremi'd Sit 2 Ametc Adipiscinge: Seddo: eiusmo.tempo@incidid.utl (etdolor magn…"
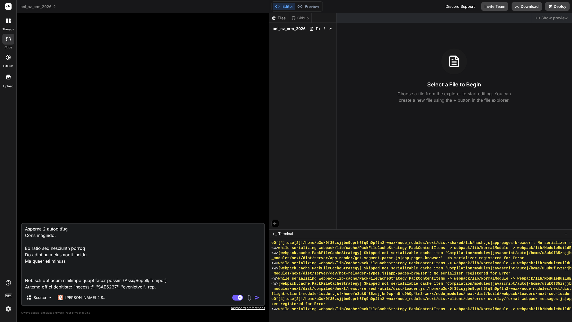
scroll to position [6207, 0]
click at [160, 287] on textarea at bounding box center [143, 257] width 242 height 67
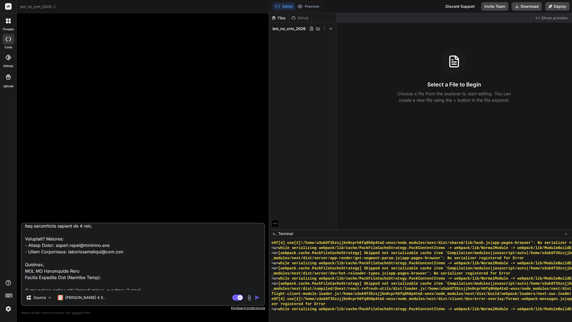
scroll to position [5805, 0]
drag, startPoint x: 106, startPoint y: 252, endPoint x: 61, endPoint y: 252, distance: 44.8
click at [61, 252] on textarea at bounding box center [143, 257] width 242 height 67
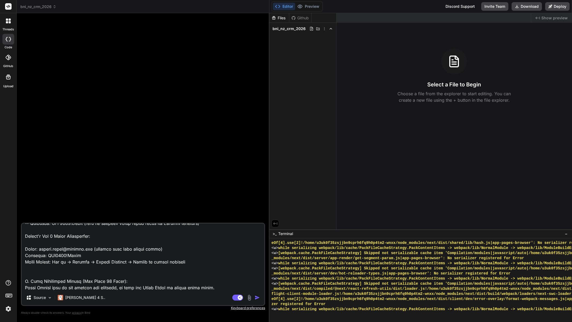
scroll to position [5590, 0]
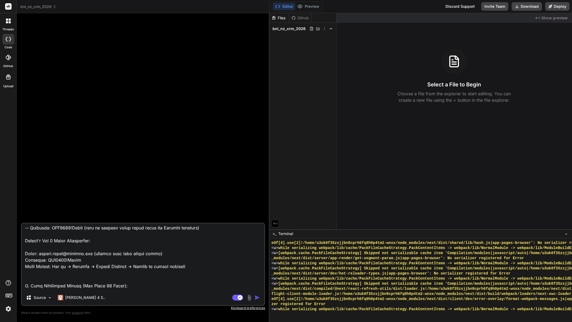
drag, startPoint x: 93, startPoint y: 261, endPoint x: 42, endPoint y: 262, distance: 51.0
click at [42, 262] on textarea at bounding box center [143, 257] width 242 height 67
drag, startPoint x: 146, startPoint y: 259, endPoint x: 71, endPoint y: 261, distance: 75.0
click at [71, 261] on textarea at bounding box center [143, 257] width 242 height 67
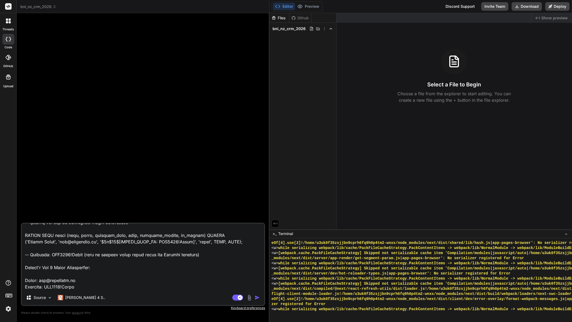
scroll to position [5536, 0]
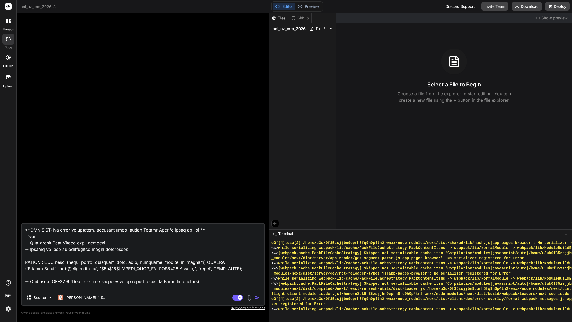
click at [136, 261] on textarea at bounding box center [143, 257] width 242 height 67
click at [256, 298] on img "button" at bounding box center [257, 297] width 5 height 5
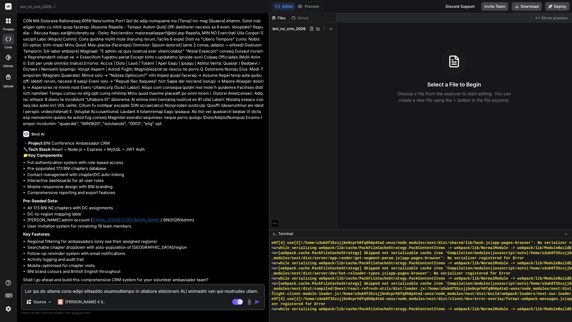
scroll to position [1510, 0]
click at [171, 291] on textarea at bounding box center [143, 290] width 242 height 10
click at [175, 292] on textarea "yes, as requested and clearly stated in my prompt without deviation." at bounding box center [143, 290] width 242 height 10
drag, startPoint x: 164, startPoint y: 290, endPoint x: 99, endPoint y: 288, distance: 64.7
click at [99, 288] on textarea "yes, as requested and clearly stated in my prompt without deviation. Deliver on…" at bounding box center [143, 290] width 242 height 10
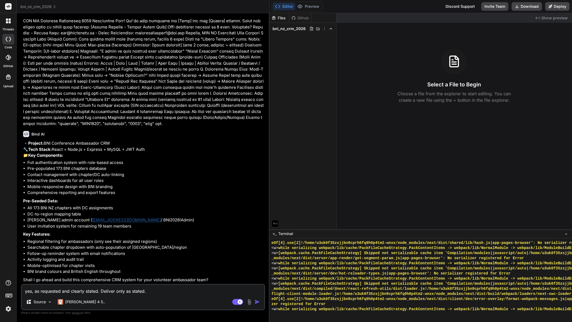
click at [161, 293] on textarea "yes, as requested and clearly stated. Deliver only as stated." at bounding box center [143, 290] width 242 height 10
click at [255, 302] on img "button" at bounding box center [257, 301] width 5 height 5
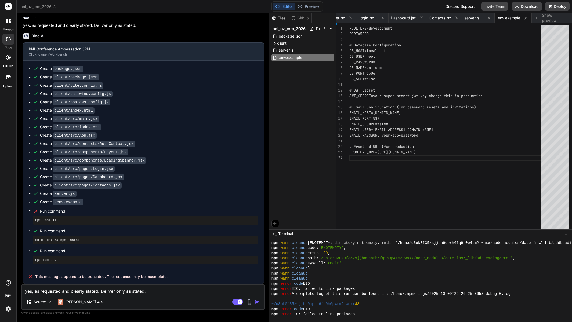
scroll to position [2623, 0]
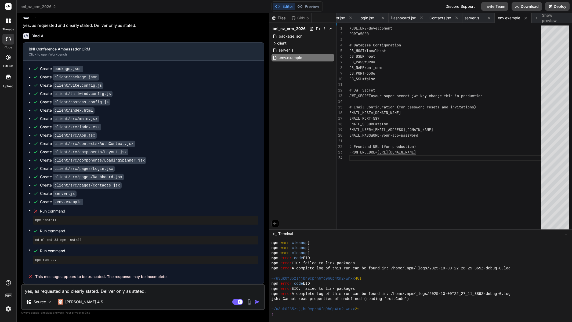
click at [129, 284] on div "yes, as requested and clearly stated. Deliver only as stated. Source [PERSON_NA…" at bounding box center [143, 297] width 244 height 26
click at [119, 289] on textarea "yes, as requested and clearly stated. Deliver only as stated." at bounding box center [143, 290] width 242 height 10
paste textarea "There's an npm installation error. Please: 1. Clear the npm cache 2. Delete nod…"
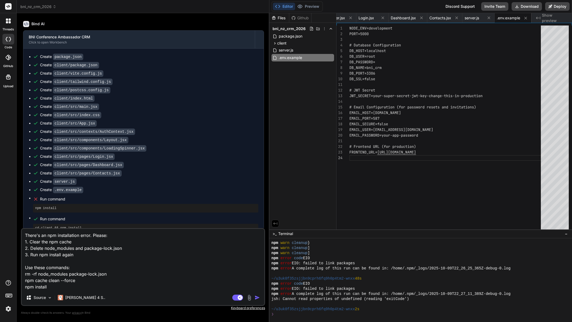
click at [258, 297] on img "button" at bounding box center [257, 297] width 5 height 5
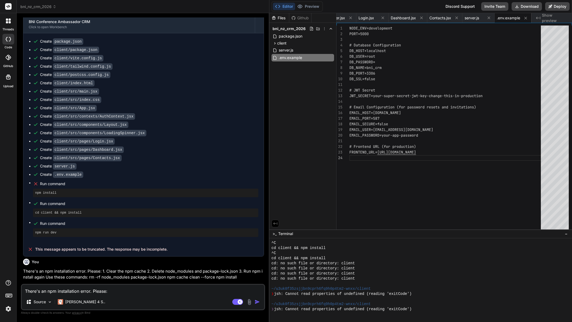
scroll to position [3036, 0]
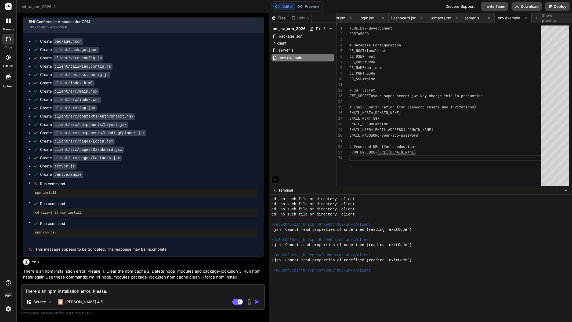
drag, startPoint x: 543, startPoint y: 230, endPoint x: 543, endPoint y: 186, distance: 44.0
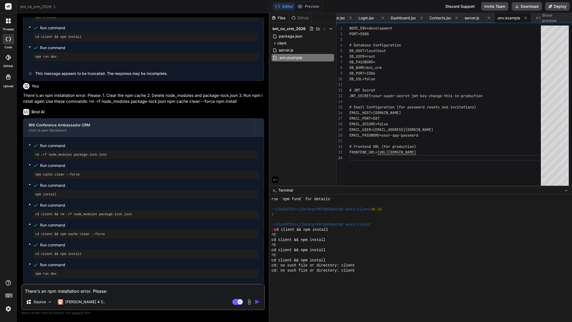
scroll to position [3201, 0]
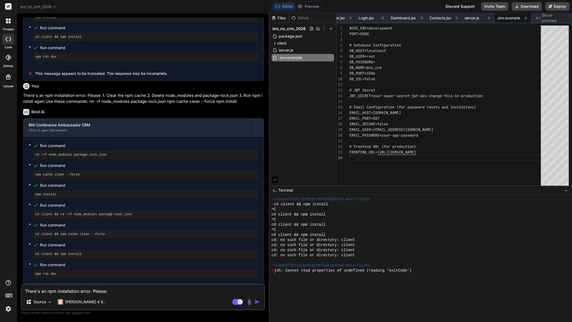
click at [88, 293] on textarea "There's an npm installation error. Please: 1. Clear the npm cache 2. Delete nod…" at bounding box center [143, 290] width 242 height 10
paste textarea "Update the following deprecated packages to their latest stable versions: - inf…"
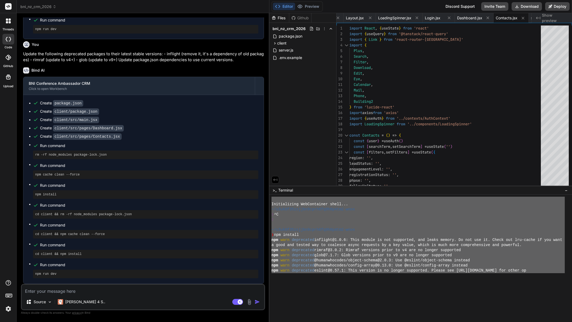
scroll to position [0, 0]
drag, startPoint x: 293, startPoint y: 272, endPoint x: 237, endPoint y: 157, distance: 127.8
click at [237, 157] on div "bni_nz_crm_2026 Created with Pixso. Bind AI Web Search Created with Pixso. Code…" at bounding box center [294, 161] width 555 height 322
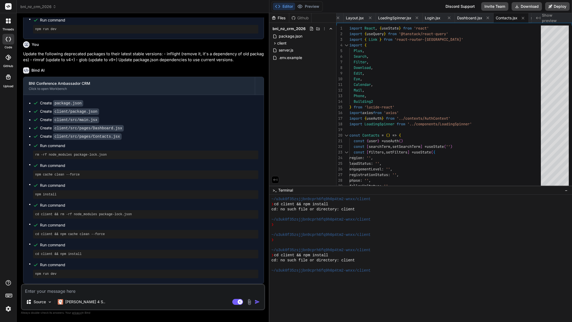
scroll to position [3582, 0]
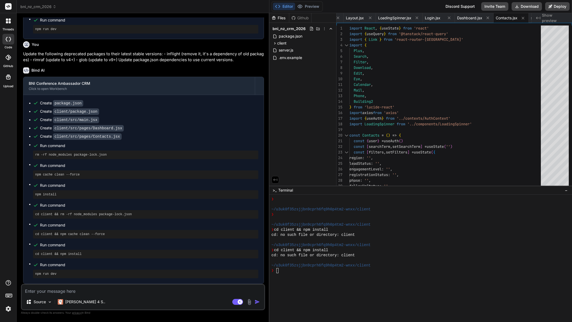
click at [61, 292] on textarea at bounding box center [143, 290] width 242 height 10
paste textarea "npm install completed successfully. Now run the development server with: npm ru…"
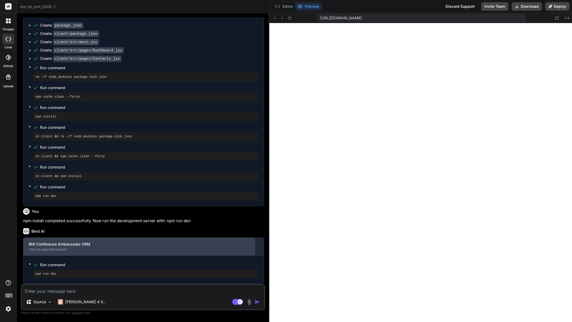
scroll to position [3918, 0]
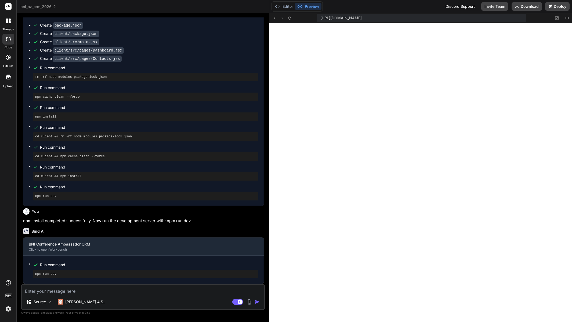
drag, startPoint x: 119, startPoint y: 294, endPoint x: 124, endPoint y: 294, distance: 4.3
click at [120, 294] on textarea at bounding box center [143, 290] width 242 height 10
paste textarea "There's an import error in App.jsx. The file is trying to import "./pages/Conta…"
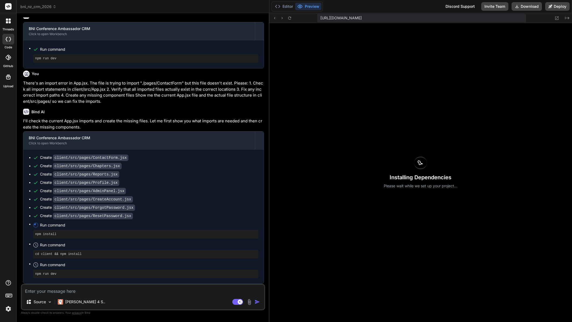
scroll to position [2525, 0]
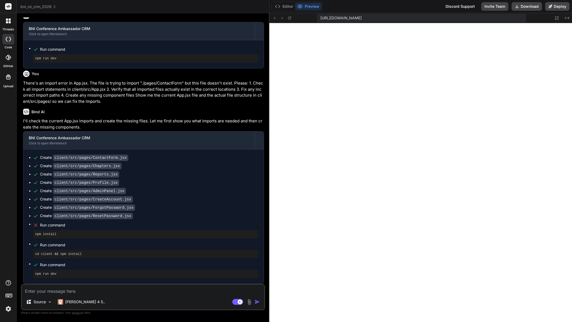
click at [159, 292] on textarea at bounding box center [143, 290] width 242 height 10
paste textarea "There's a Tailwind CSS configuration error. The class 'border-border' is not de…"
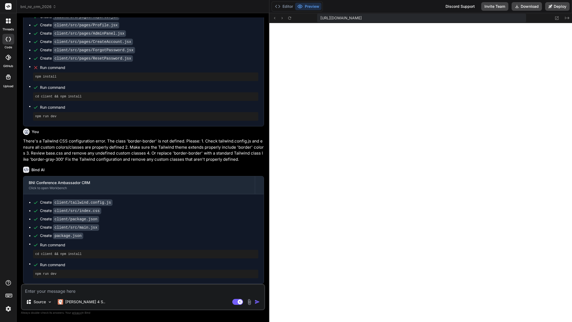
scroll to position [2682, 0]
drag, startPoint x: 77, startPoint y: 293, endPoint x: 81, endPoint y: 293, distance: 3.2
click at [78, 293] on textarea at bounding box center [143, 290] width 242 height 10
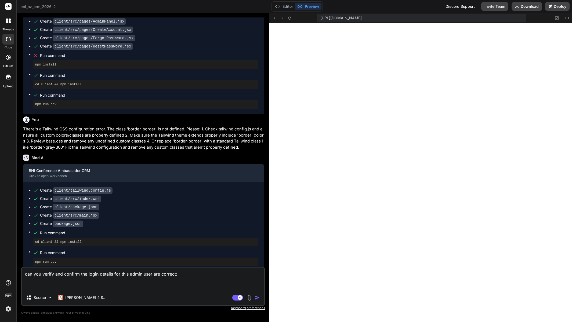
paste textarea "[EMAIL_ADDRESS][DOMAIN_NAME] / BNI2026!Admin"
click at [63, 286] on textarea "can you verify and confirm the login details for this admin user are correct: […" at bounding box center [143, 279] width 242 height 23
click at [258, 298] on img "button" at bounding box center [257, 297] width 5 height 5
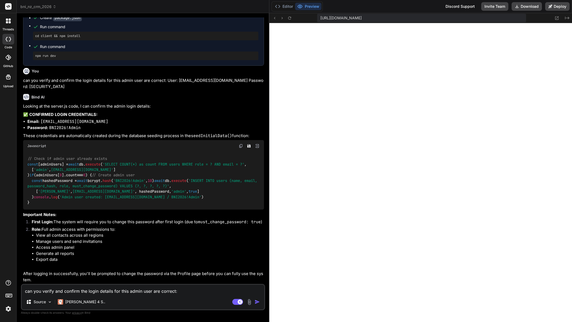
scroll to position [2864, 0]
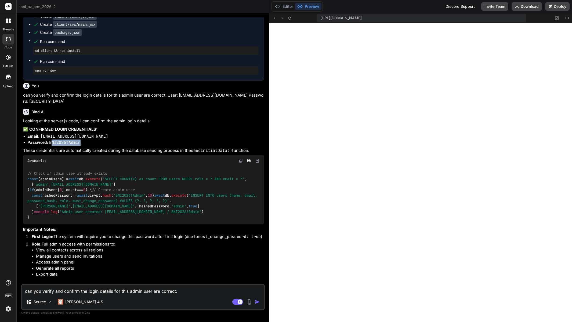
drag, startPoint x: 81, startPoint y: 148, endPoint x: 51, endPoint y: 148, distance: 30.6
click at [51, 146] on li "Password: BNI2026!Admin" at bounding box center [145, 143] width 237 height 6
drag, startPoint x: 99, startPoint y: 140, endPoint x: 82, endPoint y: 142, distance: 17.0
click at [98, 140] on li "Email: [EMAIL_ADDRESS][DOMAIN_NAME]" at bounding box center [145, 136] width 237 height 6
drag, startPoint x: 48, startPoint y: 140, endPoint x: 40, endPoint y: 139, distance: 8.1
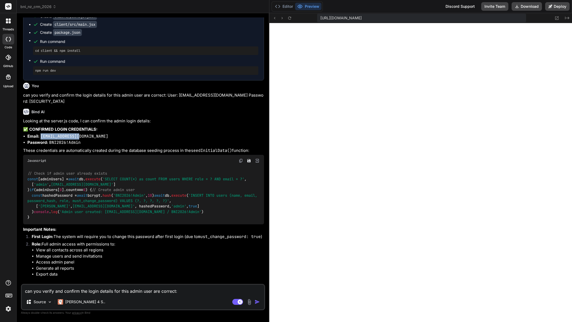
click at [40, 139] on li "Email: [EMAIL_ADDRESS][DOMAIN_NAME]" at bounding box center [145, 136] width 237 height 6
copy code "[EMAIL_ADDRESS][DOMAIN_NAME]"
drag, startPoint x: 82, startPoint y: 146, endPoint x: 81, endPoint y: 149, distance: 3.3
click at [82, 146] on li "Password: BNI2026!Admin" at bounding box center [145, 143] width 237 height 6
drag, startPoint x: 82, startPoint y: 147, endPoint x: 49, endPoint y: 147, distance: 32.5
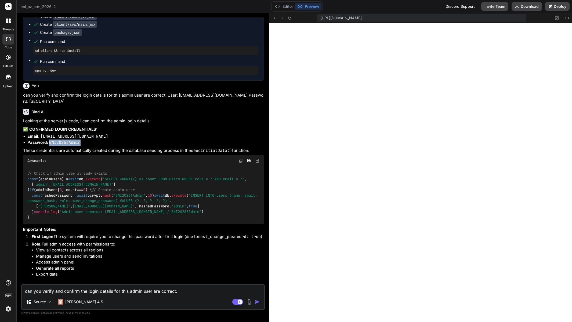
click at [49, 146] on li "Password: BNI2026!Admin" at bounding box center [145, 143] width 237 height 6
copy code "BNI2026!Admin"
click at [88, 294] on textarea "can you verify and confirm the login details for this admin user are correct: U…" at bounding box center [143, 290] width 242 height 10
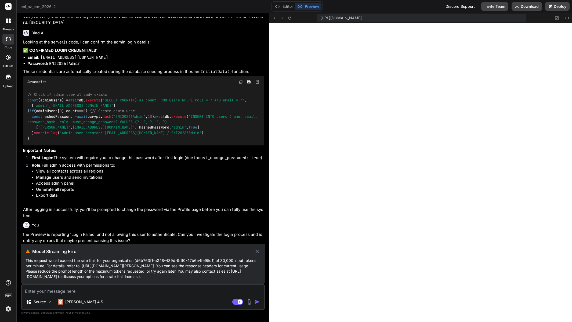
scroll to position [2982, 0]
click at [260, 251] on icon at bounding box center [257, 251] width 6 height 6
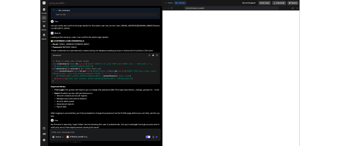
scroll to position [2942, 0]
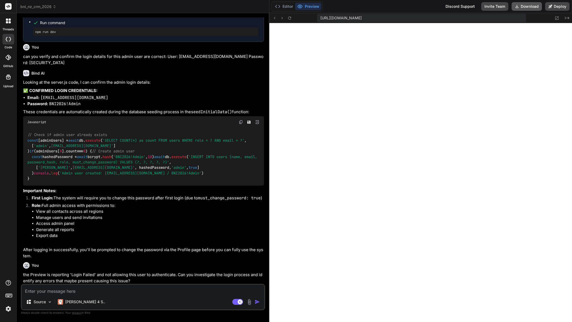
click at [520, 7] on button "Download" at bounding box center [527, 6] width 30 height 9
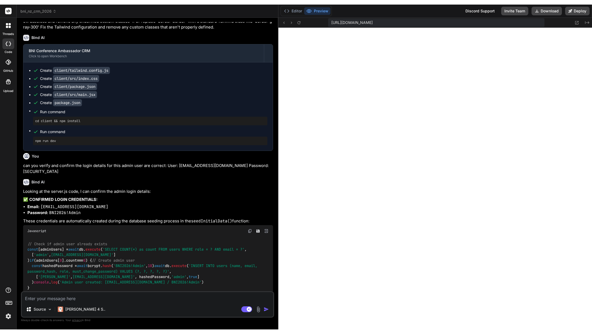
scroll to position [2873, 0]
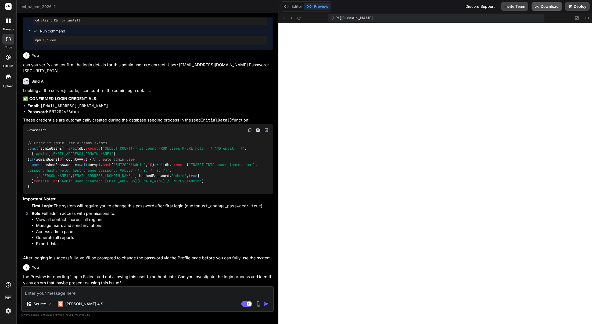
click at [551, 5] on button "Download" at bounding box center [546, 6] width 30 height 9
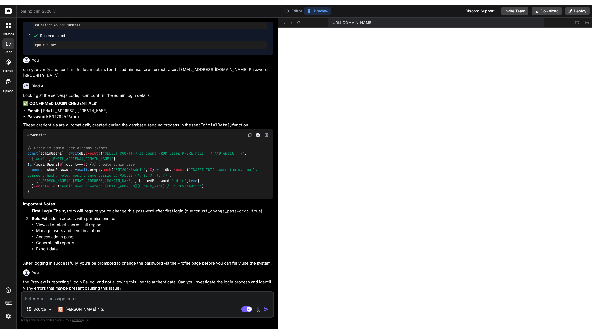
scroll to position [2864, 0]
